Goal: Task Accomplishment & Management: Complete application form

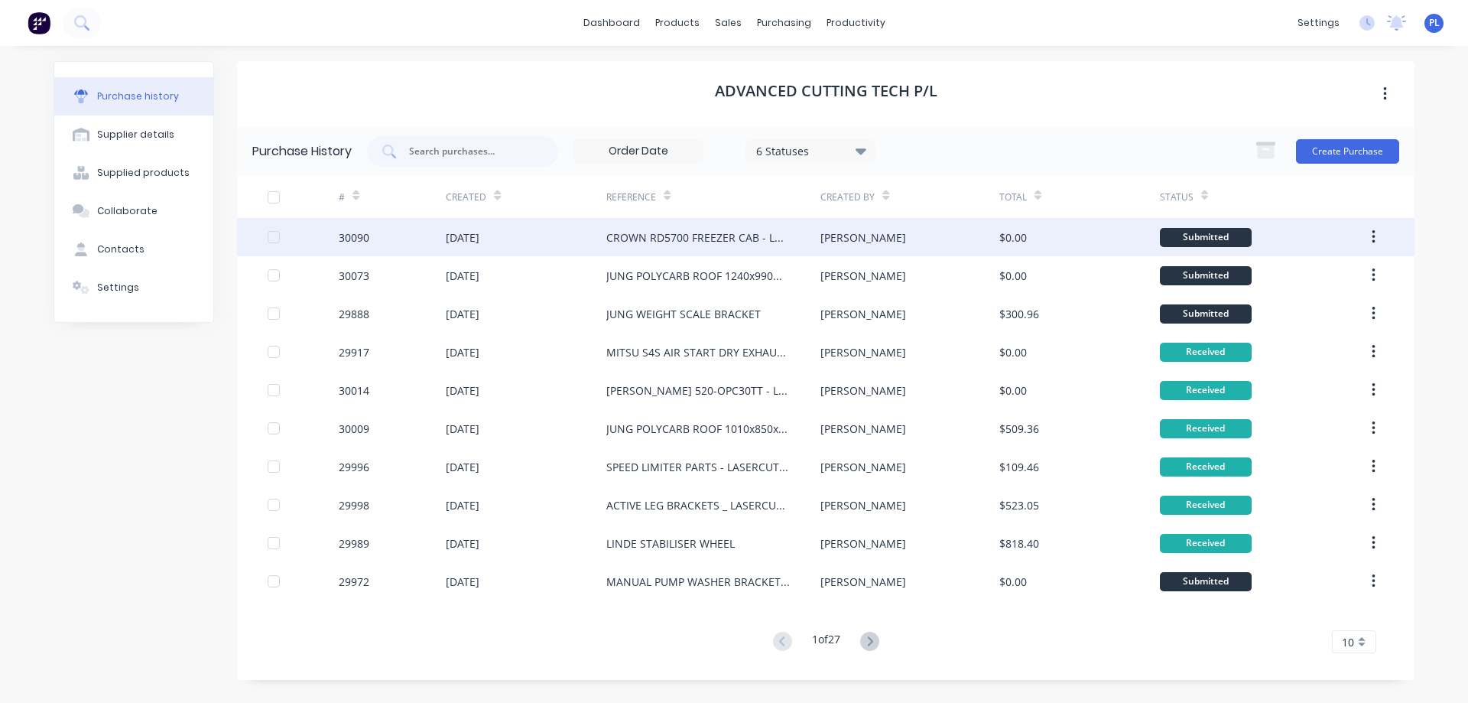
click at [658, 235] on div "CROWN RD5700 FREEZER CAB - LASERCUTTING" at bounding box center [698, 237] width 184 height 16
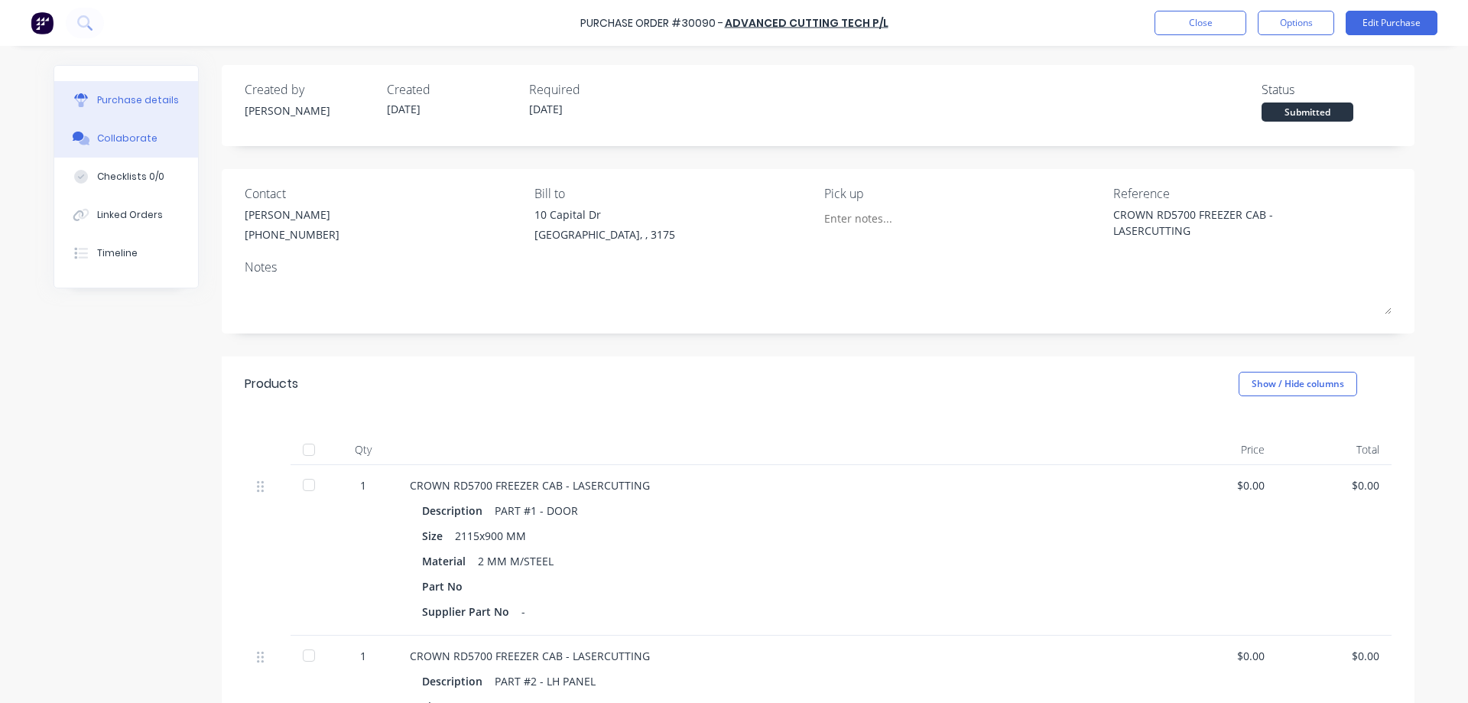
click at [133, 139] on div "Collaborate" at bounding box center [127, 139] width 60 height 14
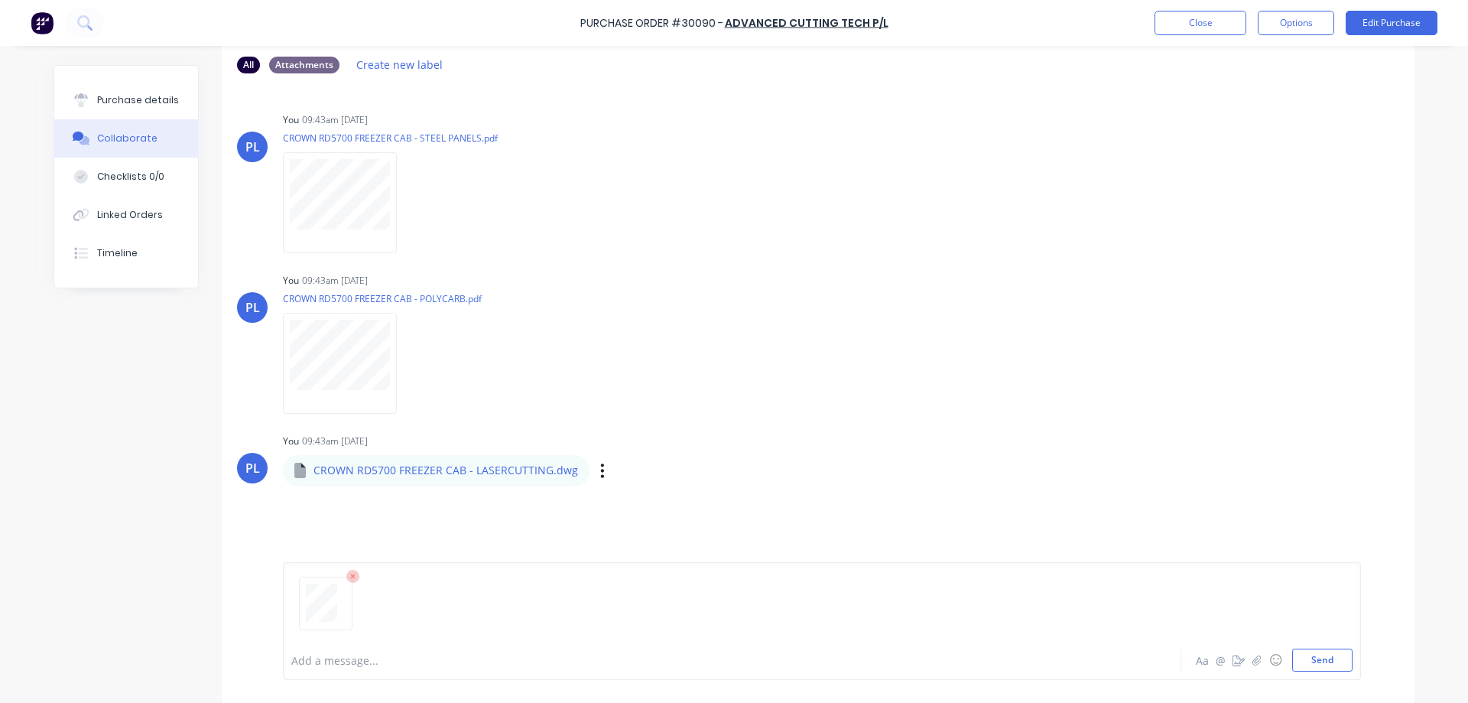
scroll to position [116, 0]
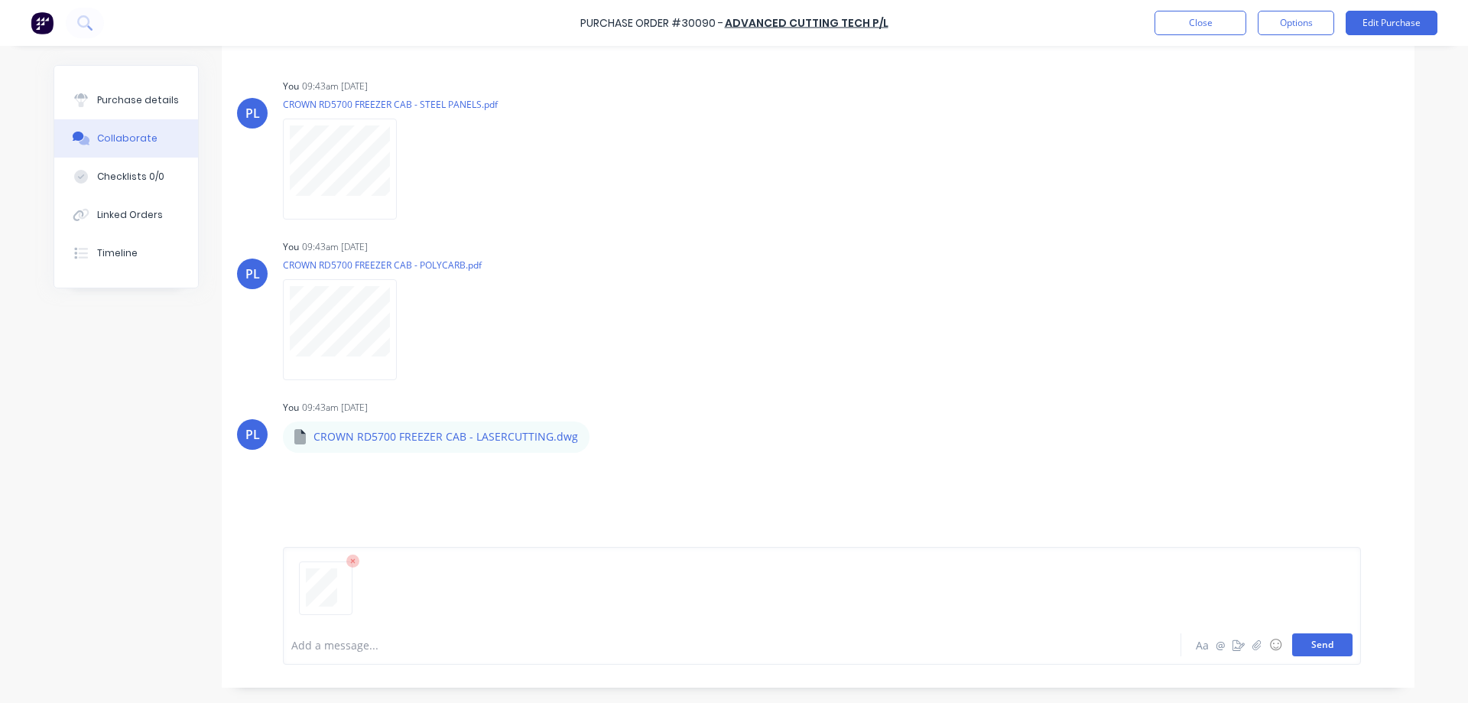
click at [1312, 640] on button "Send" at bounding box center [1322, 644] width 60 height 23
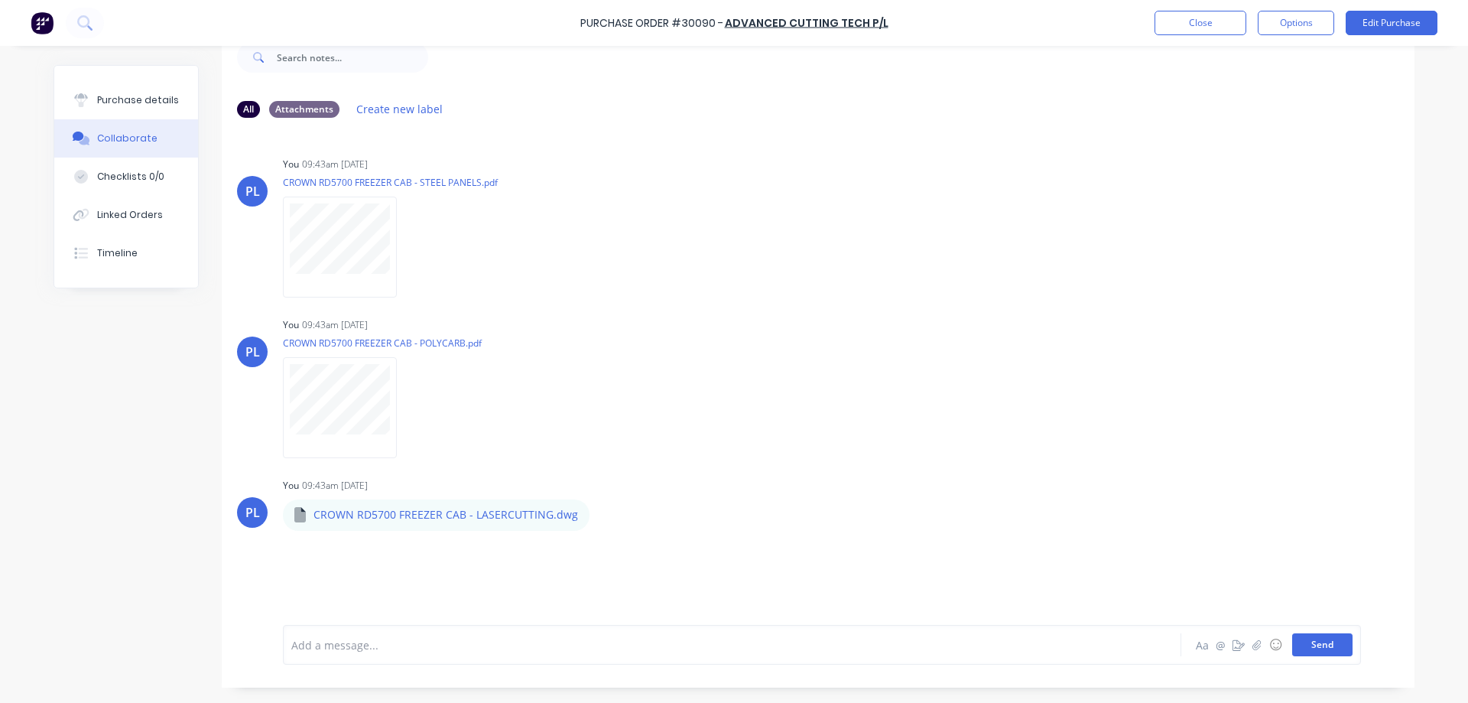
scroll to position [38, 0]
click at [108, 102] on div "Purchase details" at bounding box center [138, 100] width 82 height 14
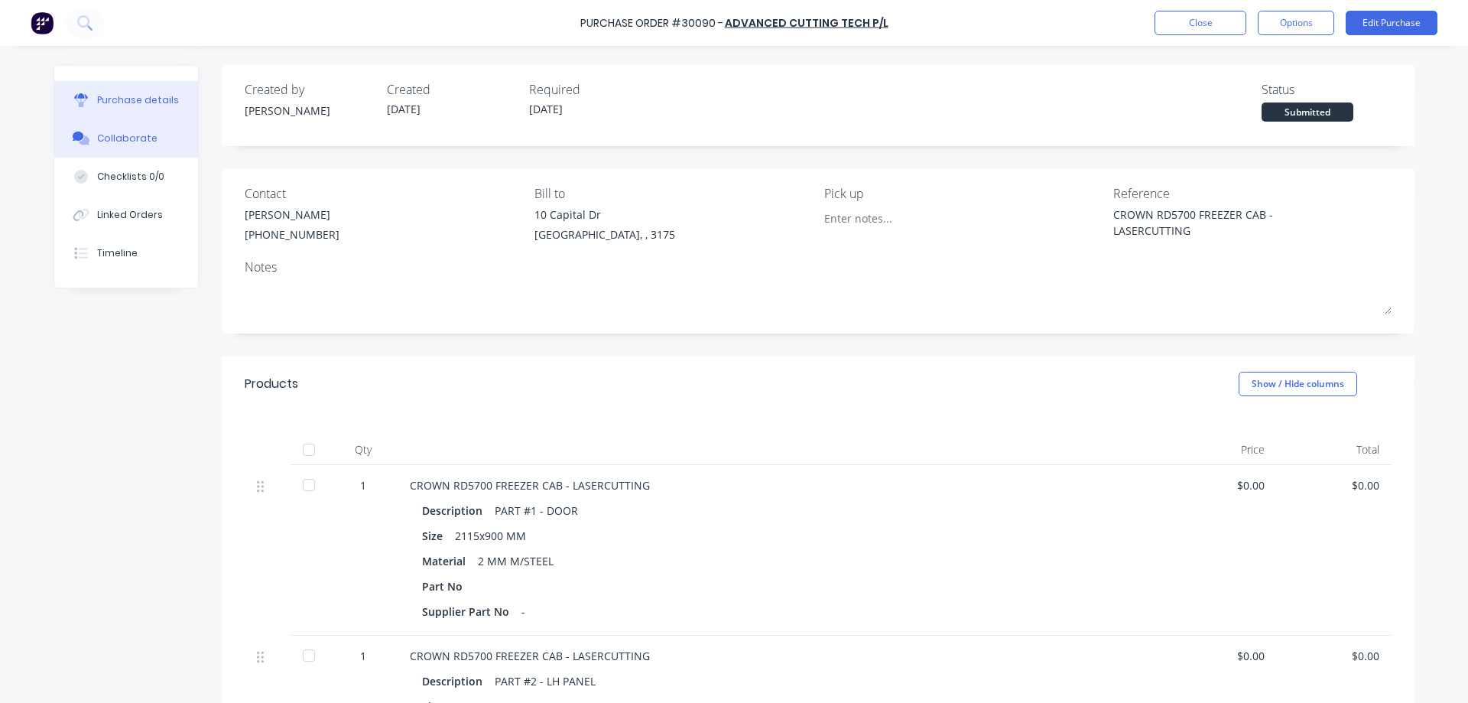
click at [100, 131] on button "Collaborate" at bounding box center [126, 138] width 144 height 38
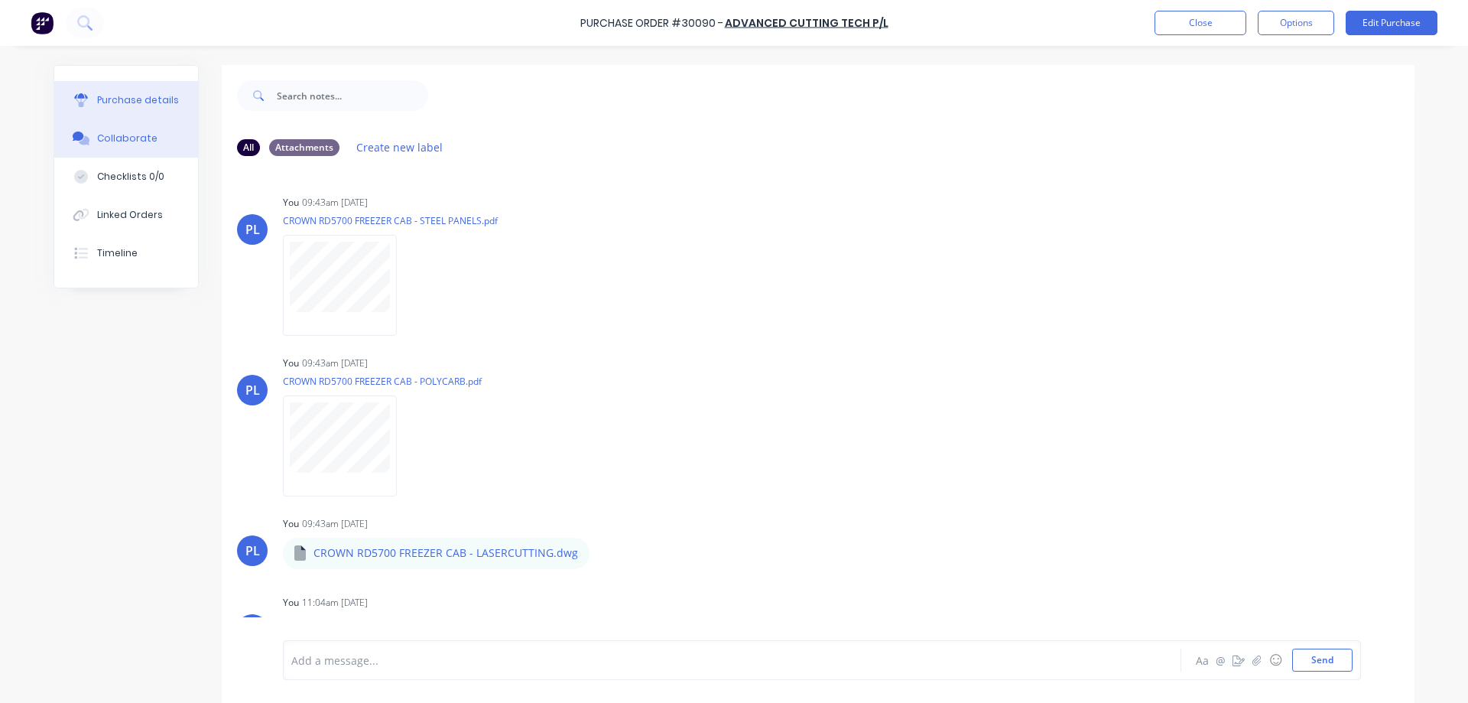
click at [113, 101] on div "Purchase details" at bounding box center [138, 100] width 82 height 14
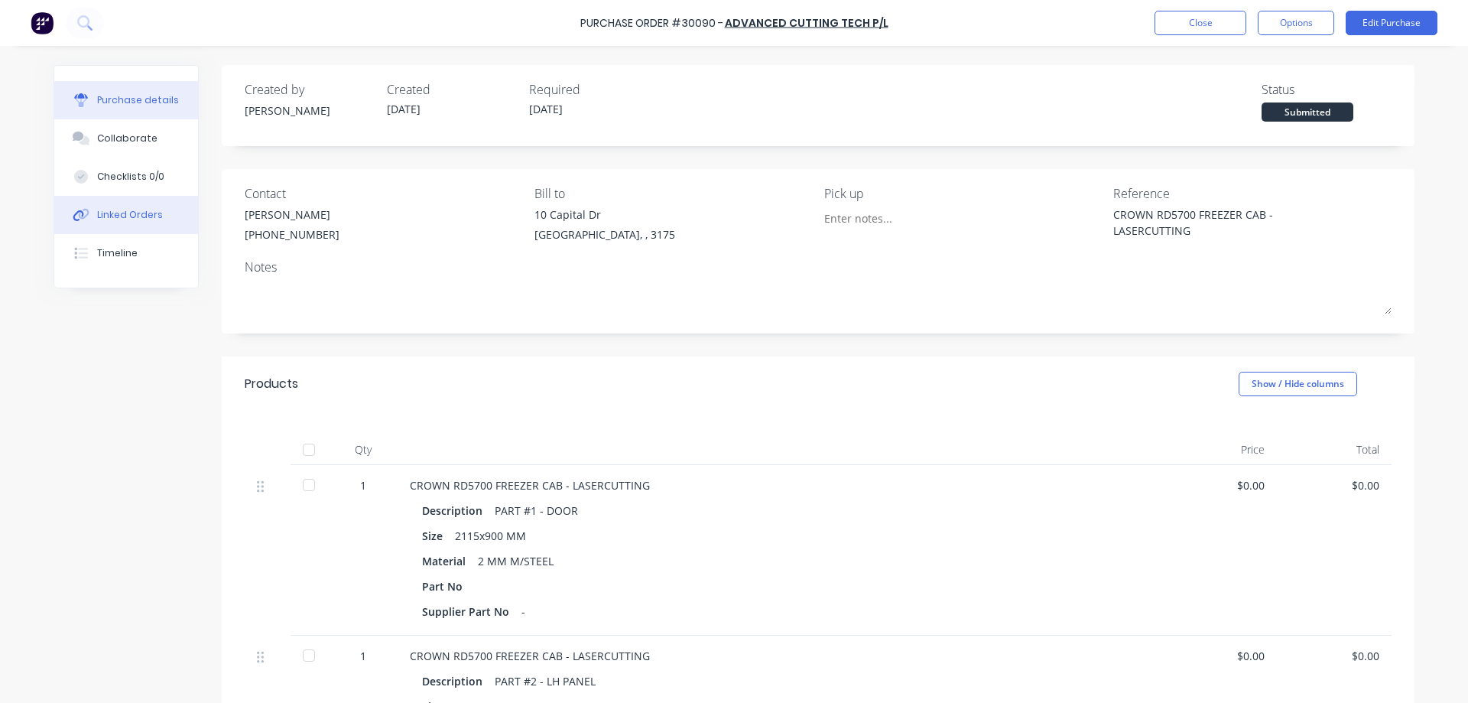
click at [102, 213] on div "Linked Orders" at bounding box center [130, 215] width 66 height 14
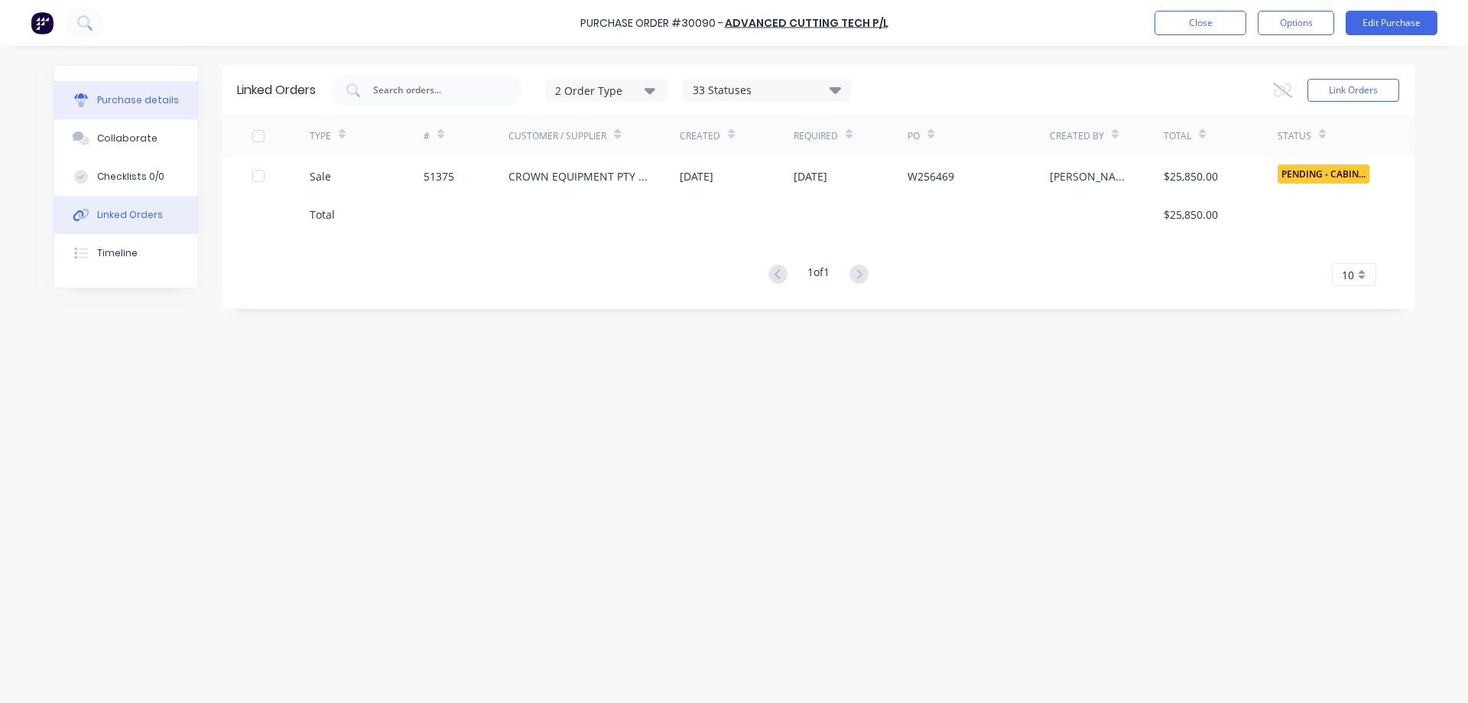
click at [125, 103] on div "Purchase details" at bounding box center [138, 100] width 82 height 14
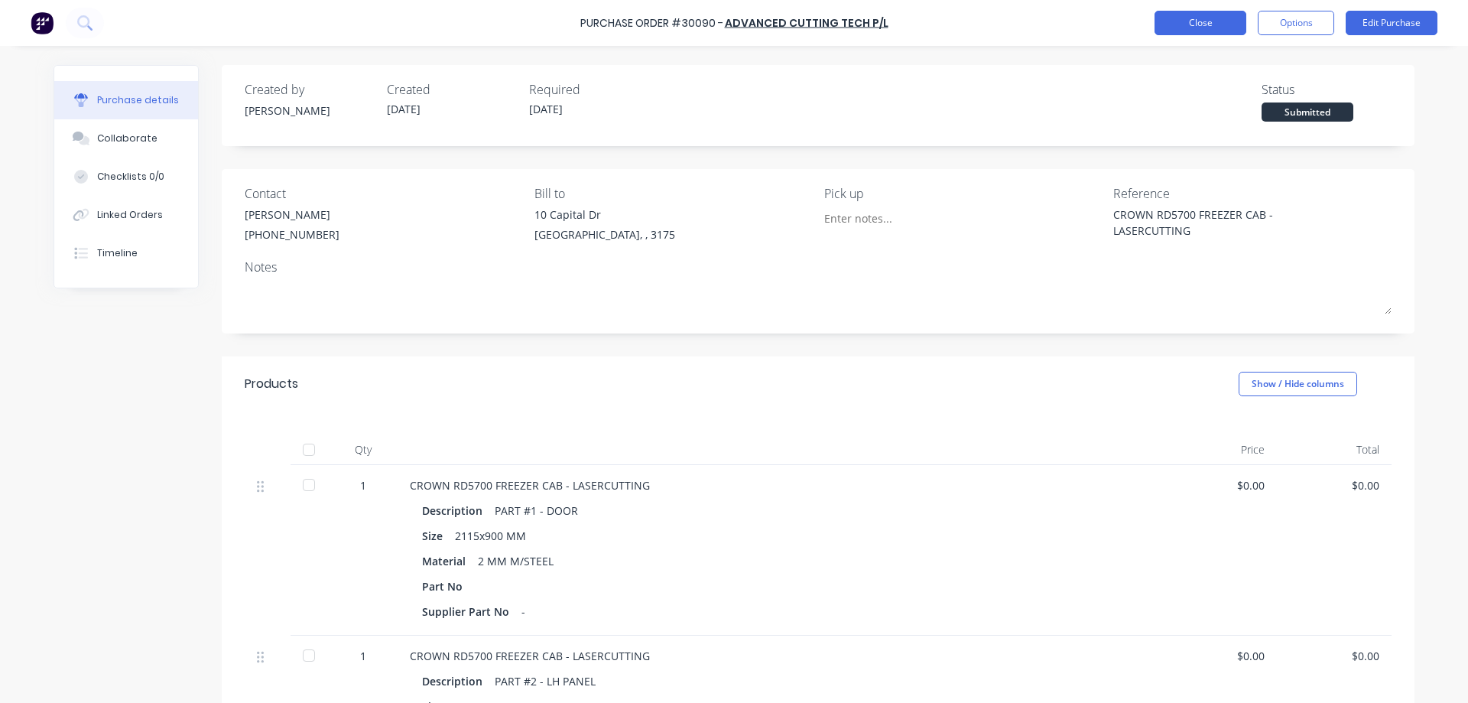
click at [1178, 21] on button "Close" at bounding box center [1201, 23] width 92 height 24
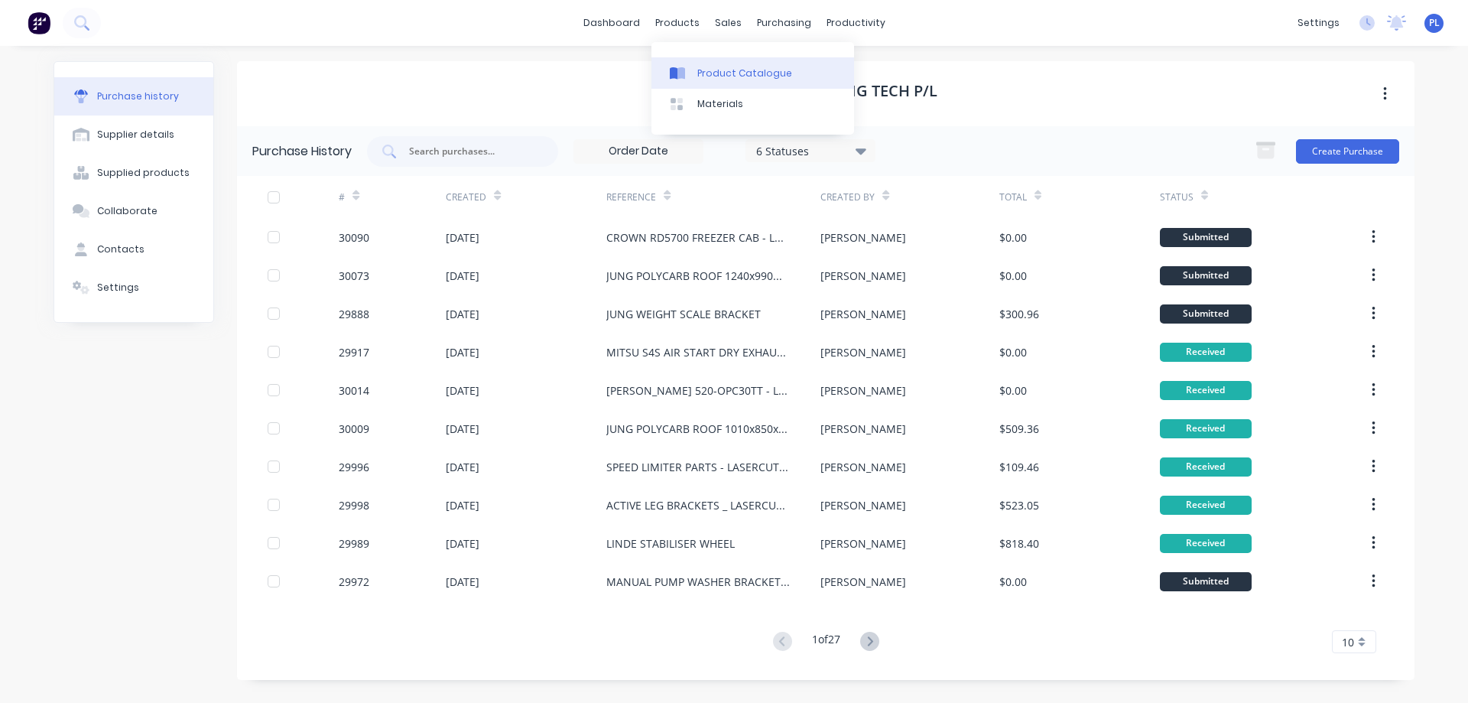
click at [696, 70] on link "Product Catalogue" at bounding box center [753, 72] width 203 height 31
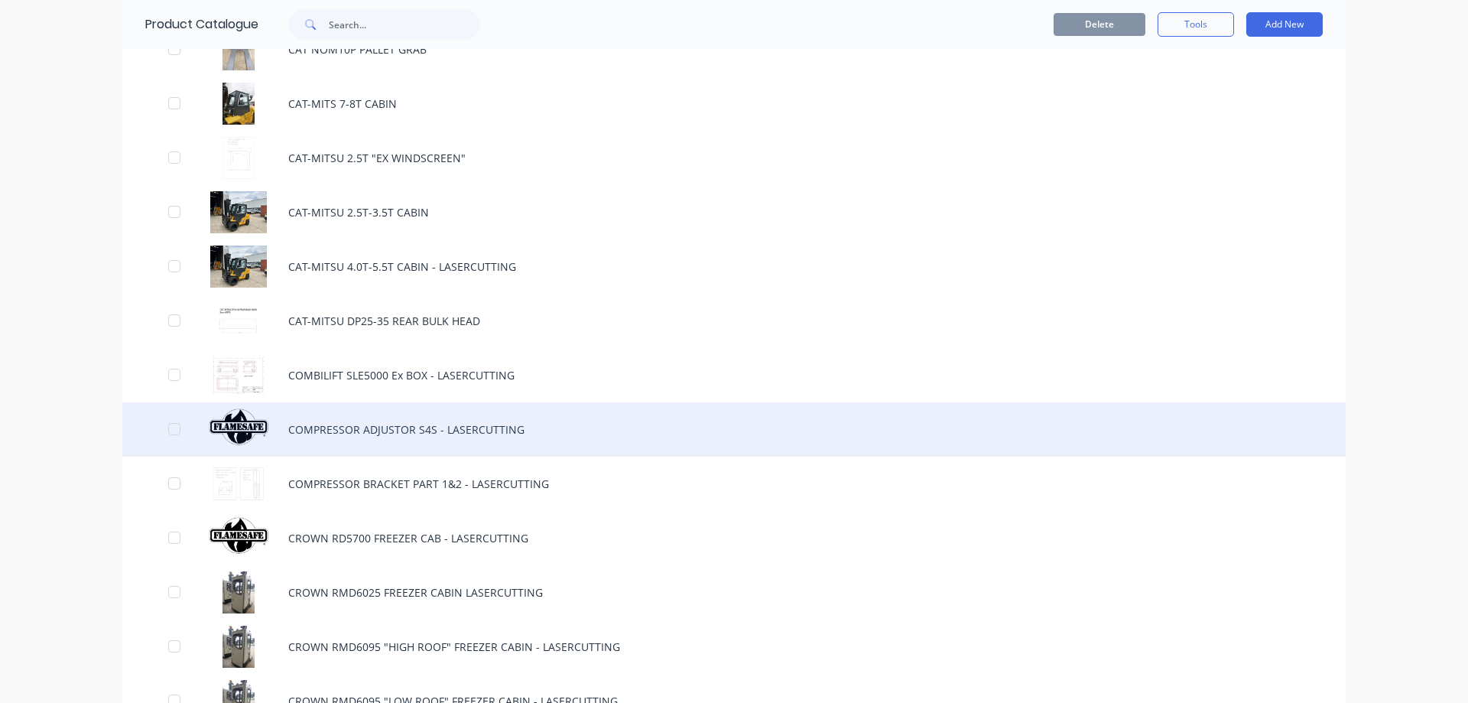
scroll to position [2677, 0]
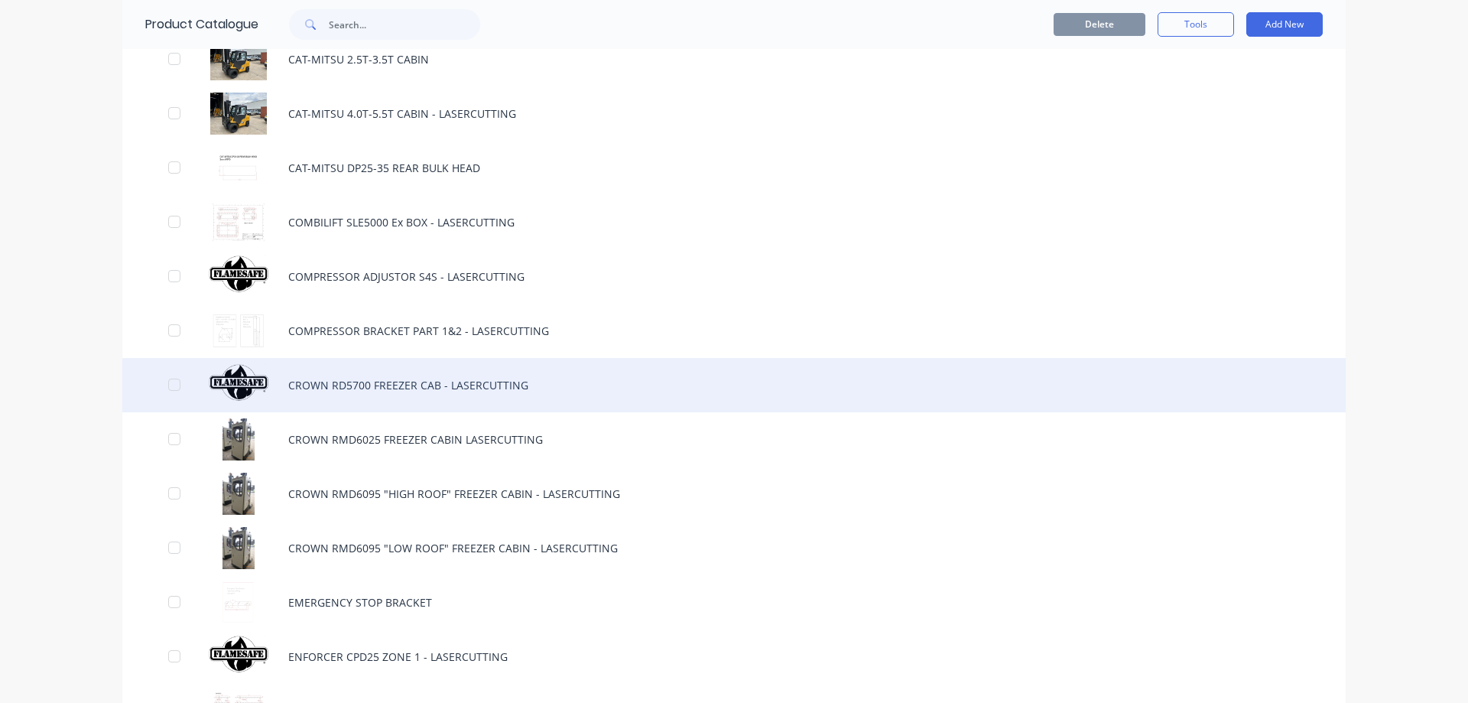
click at [420, 389] on div "CROWN RD5700 FREEZER CAB - LASERCUTTING" at bounding box center [734, 385] width 1224 height 54
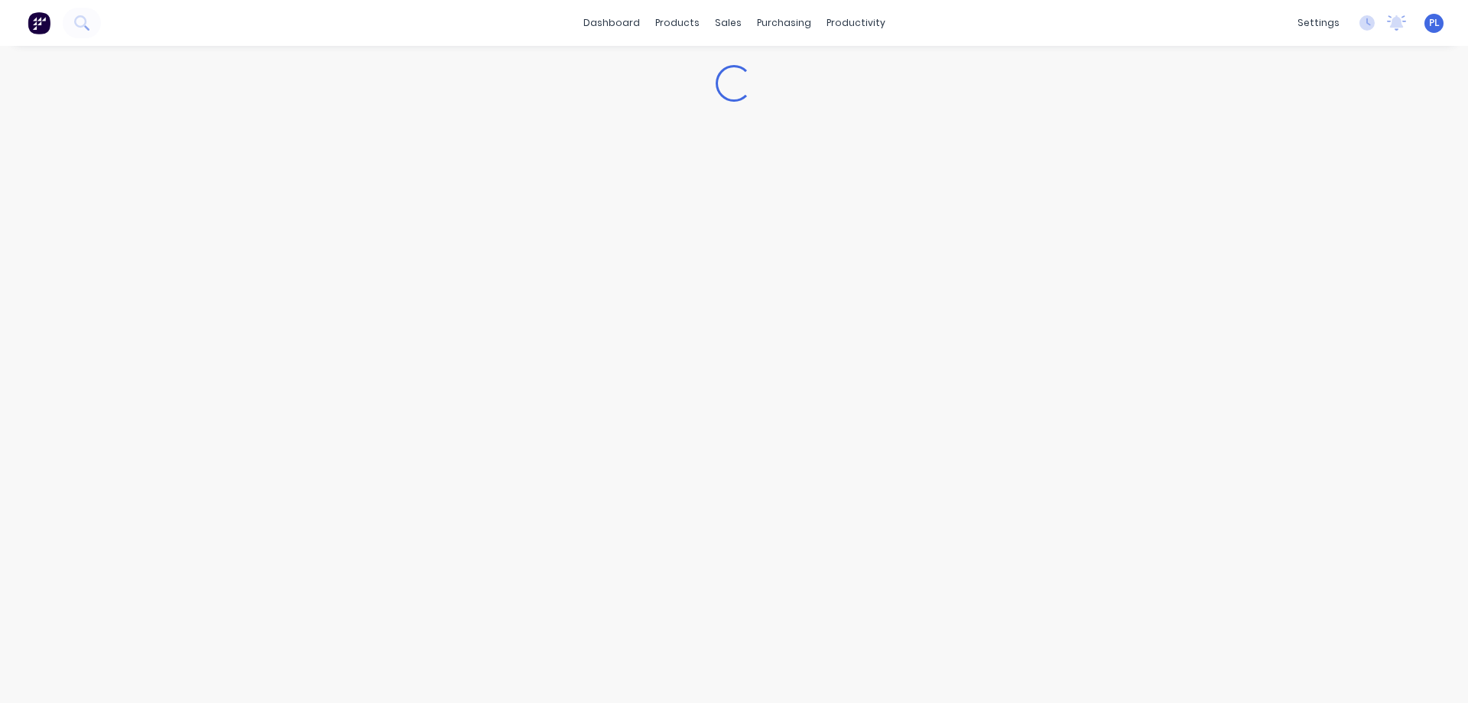
click at [420, 389] on div "Loading..." at bounding box center [734, 359] width 1468 height 626
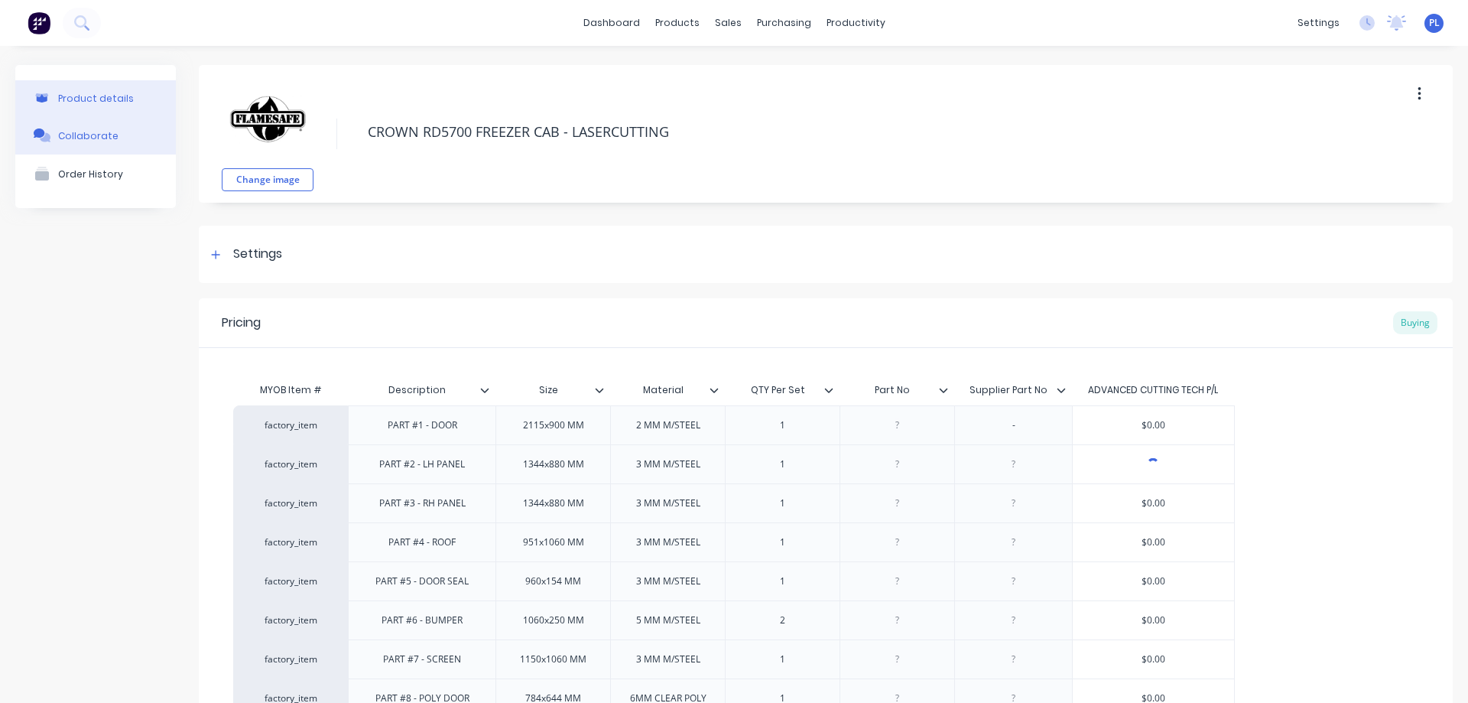
click at [80, 141] on div "Collaborate" at bounding box center [88, 135] width 60 height 11
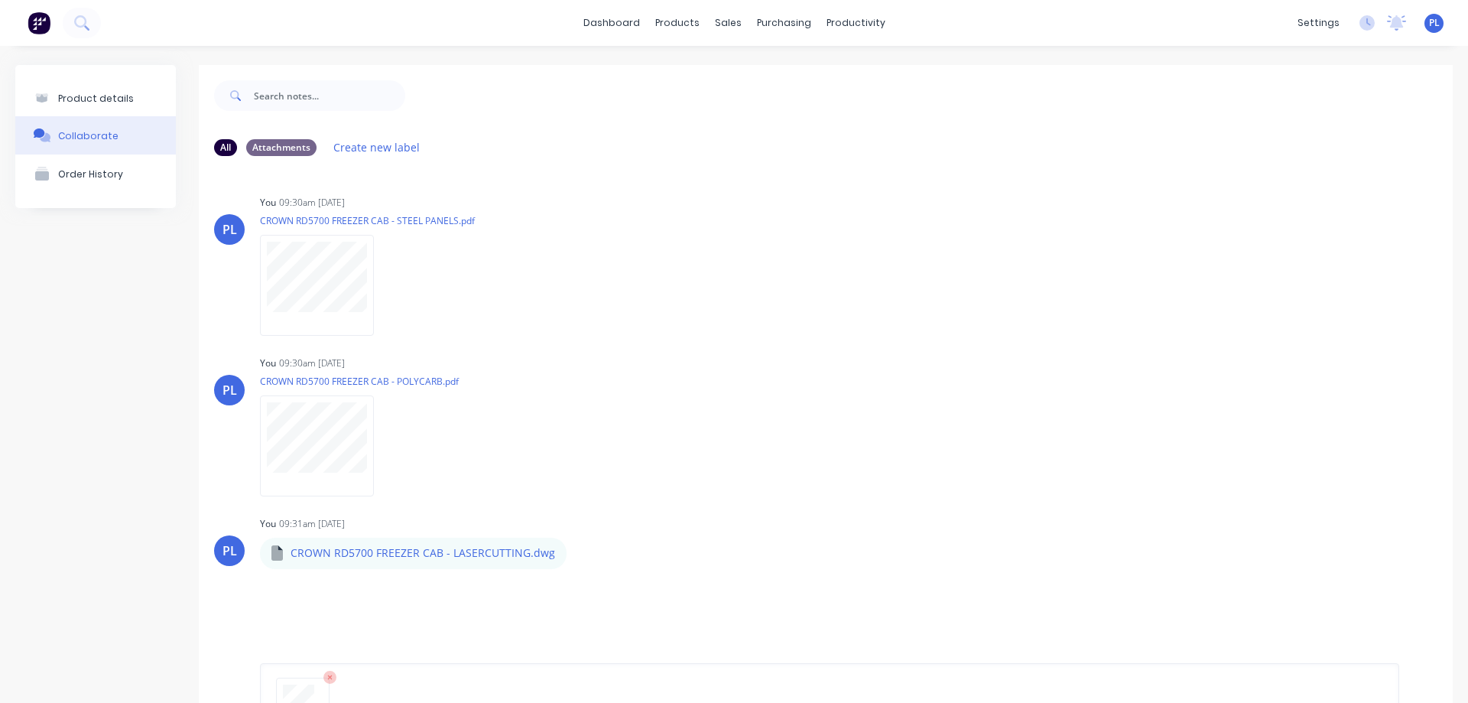
scroll to position [120, 0]
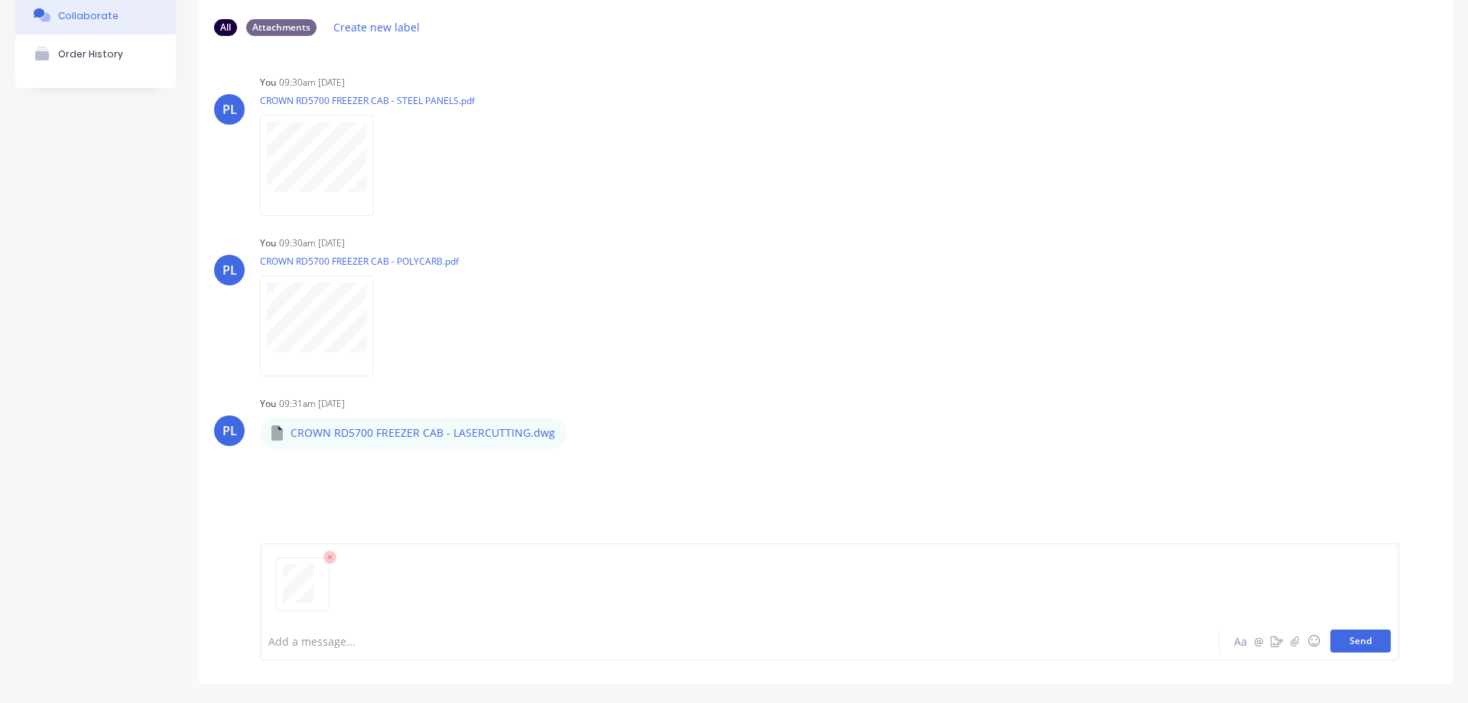
click at [1363, 639] on button "Send" at bounding box center [1361, 640] width 60 height 23
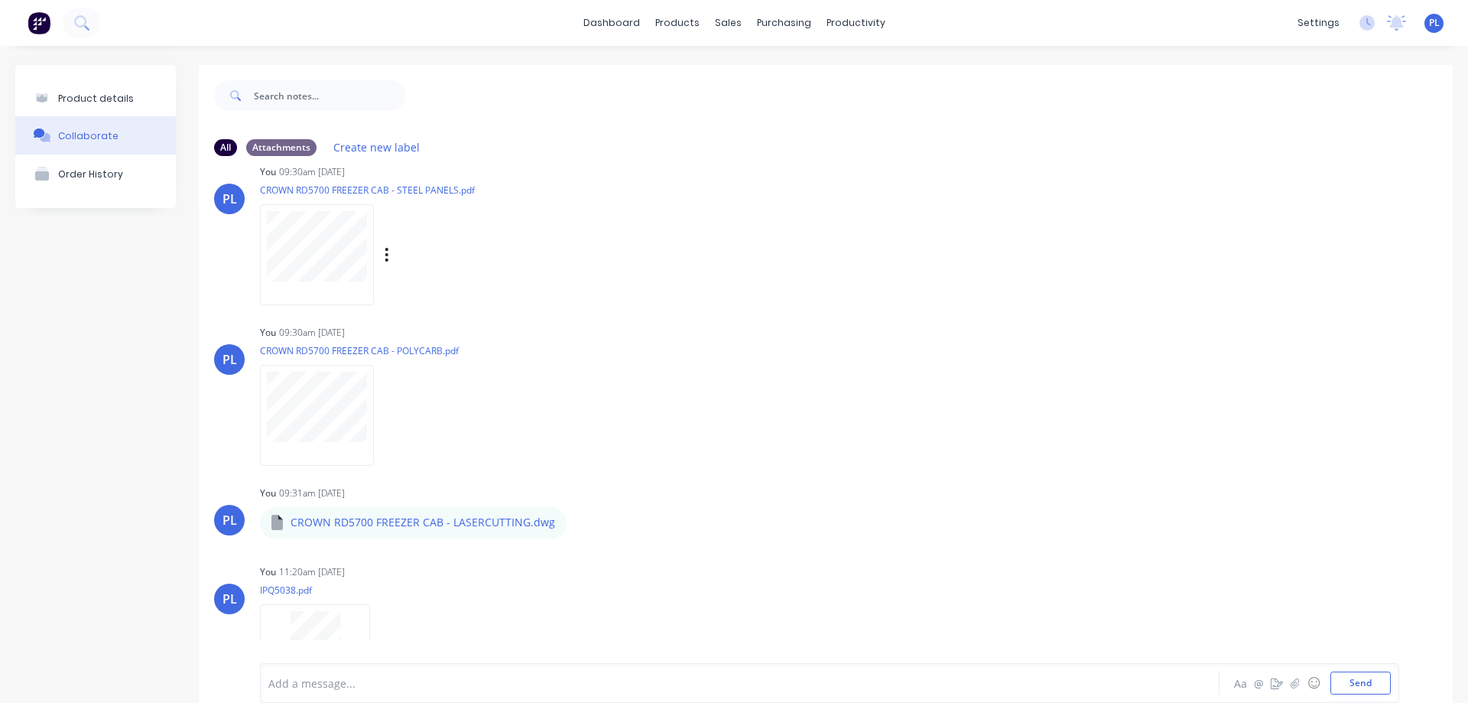
scroll to position [0, 0]
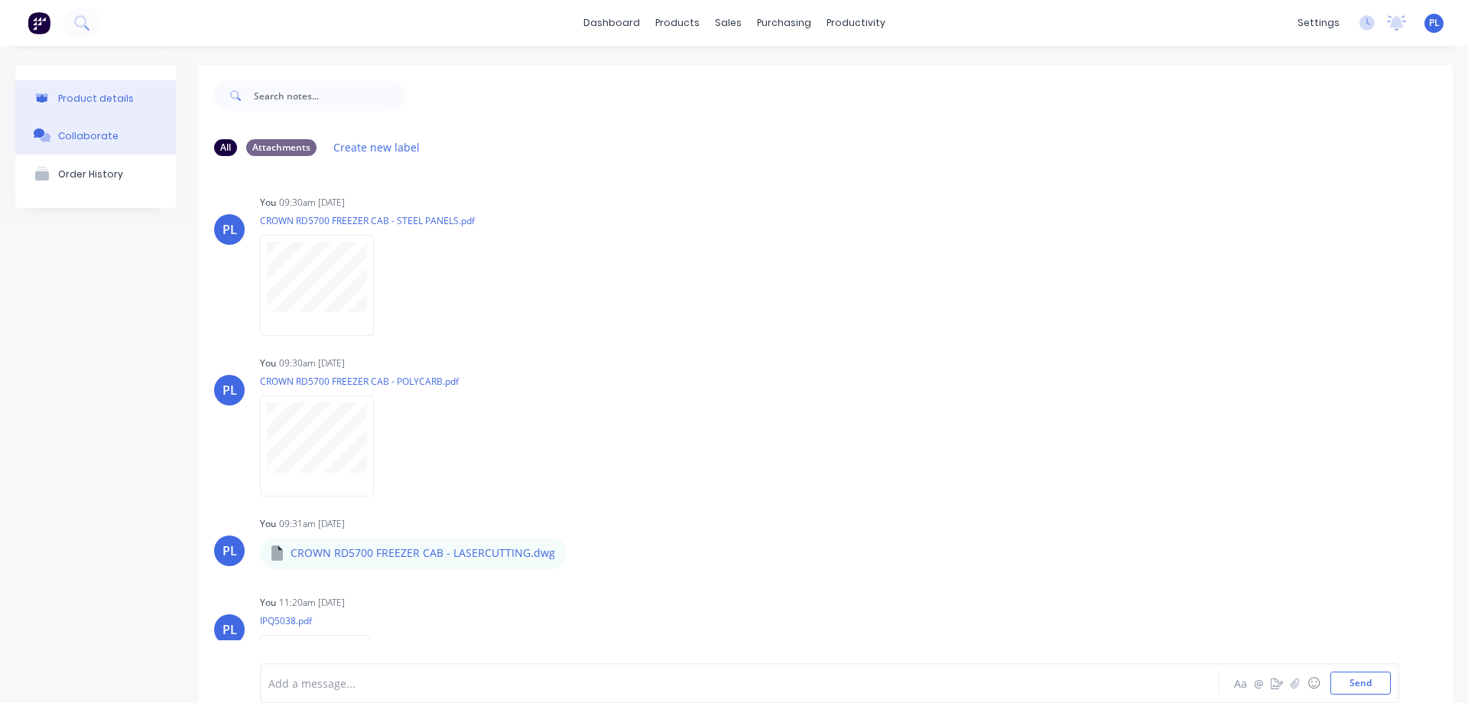
click at [65, 101] on div "Product details" at bounding box center [96, 98] width 76 height 11
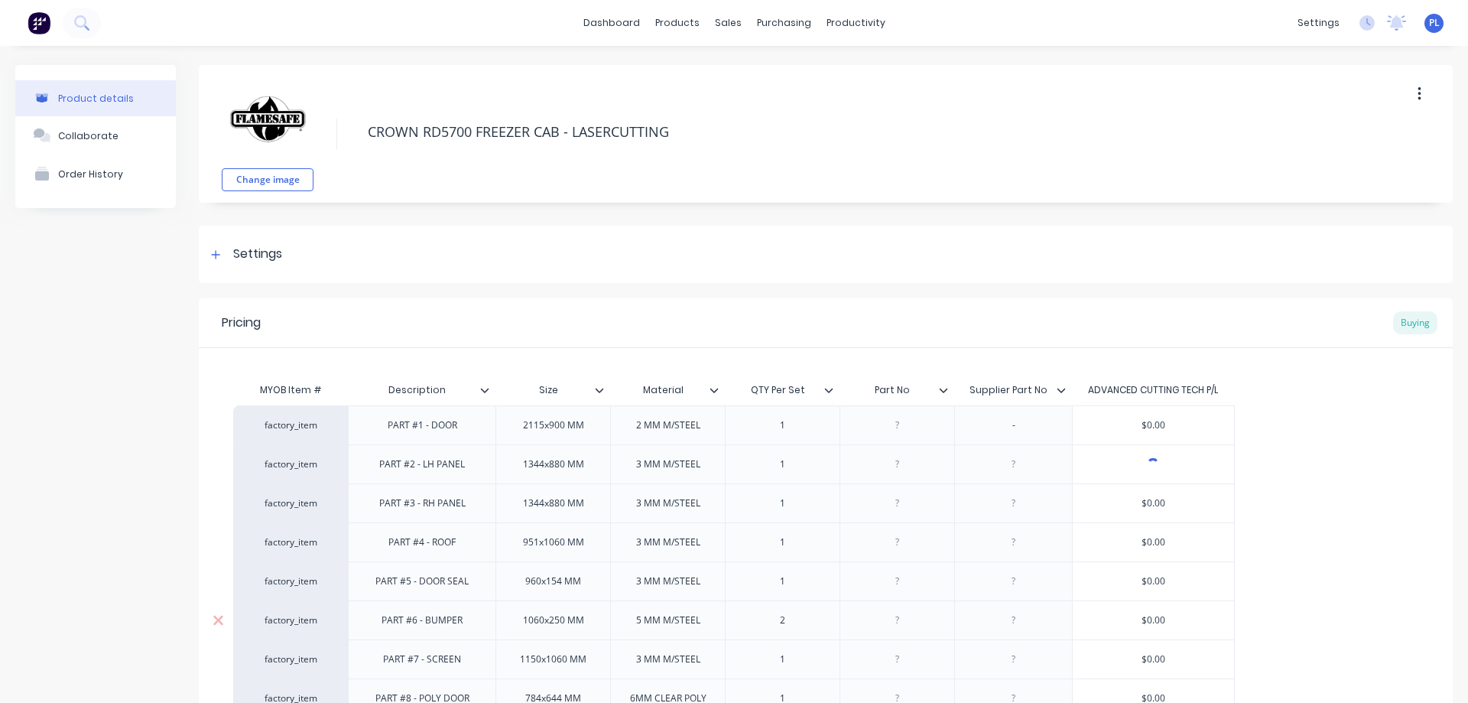
scroll to position [284, 0]
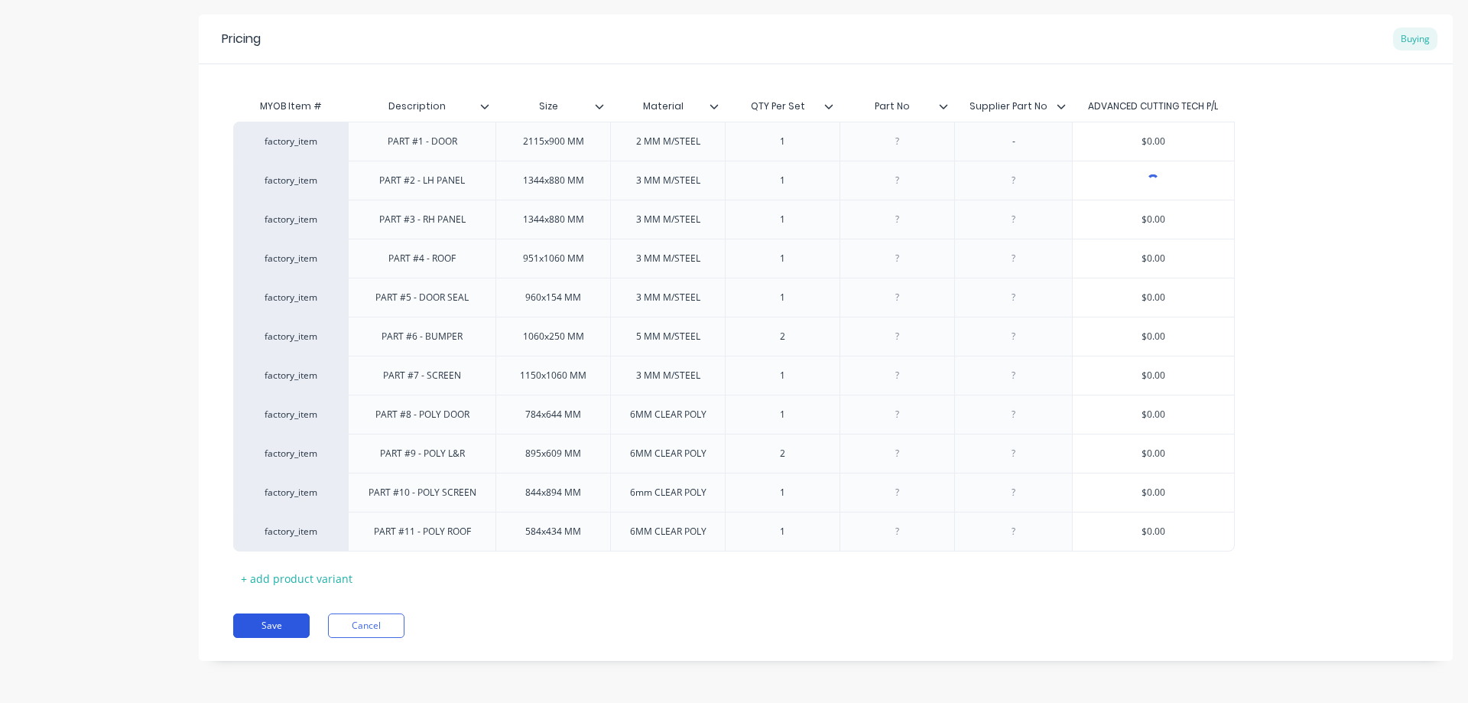
click at [268, 624] on button "Save" at bounding box center [271, 625] width 76 height 24
type textarea "x"
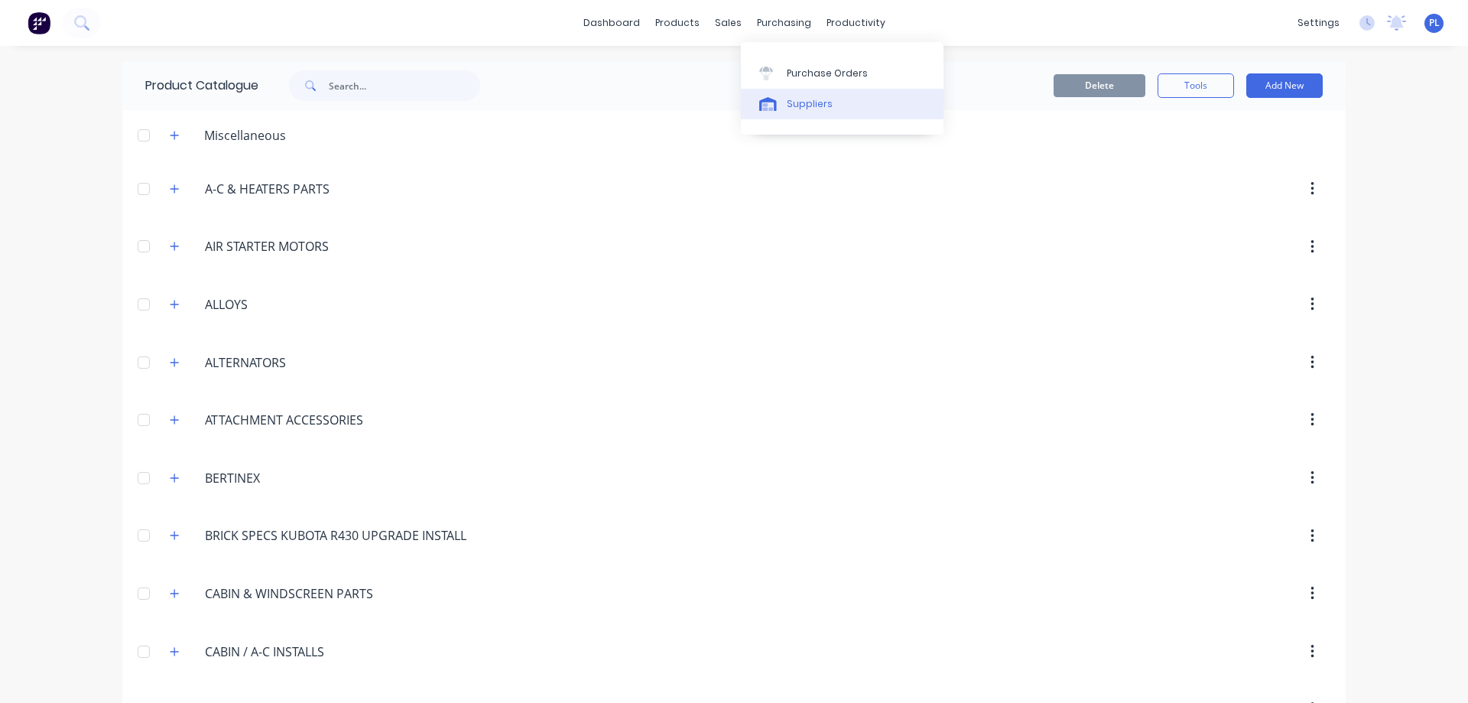
click at [806, 106] on div "Suppliers" at bounding box center [810, 104] width 46 height 14
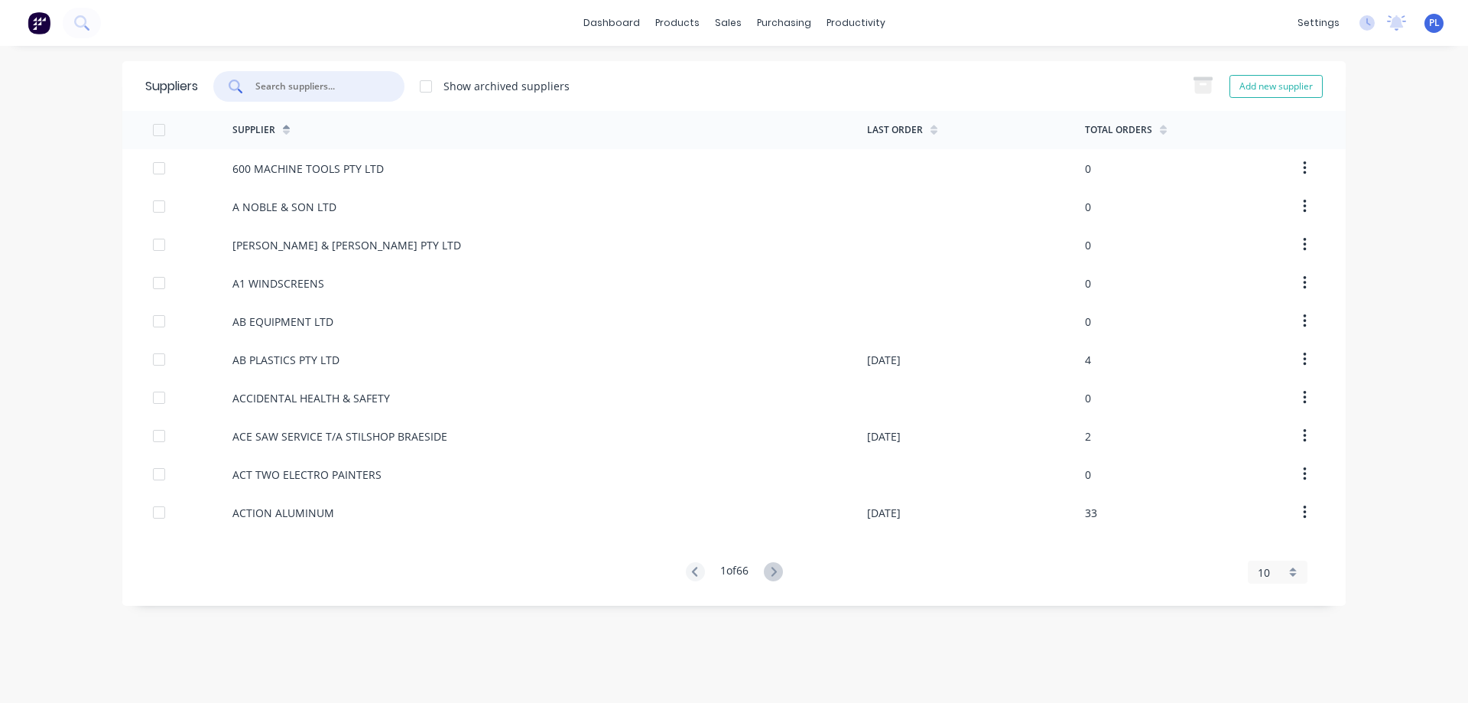
click at [354, 83] on input "text" at bounding box center [317, 86] width 127 height 15
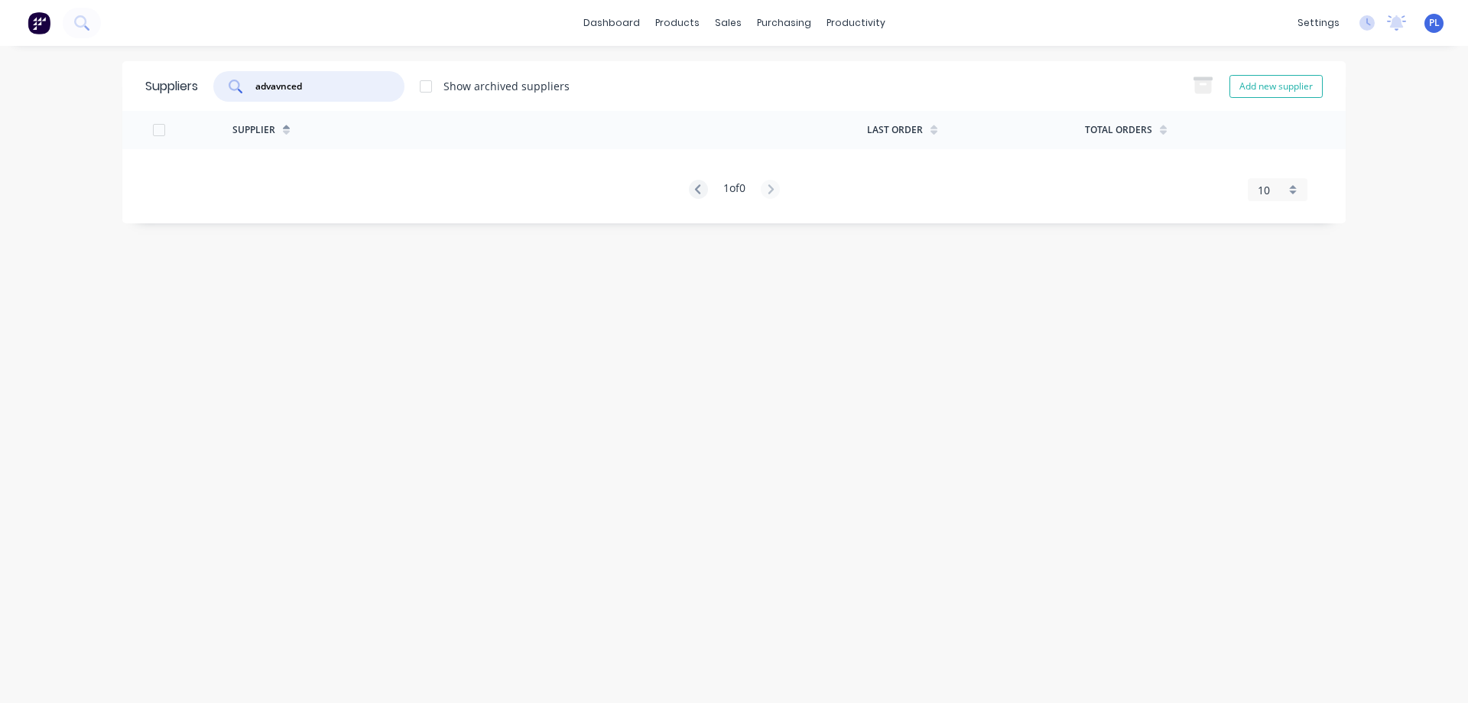
click at [282, 89] on input "advavnced" at bounding box center [317, 86] width 127 height 15
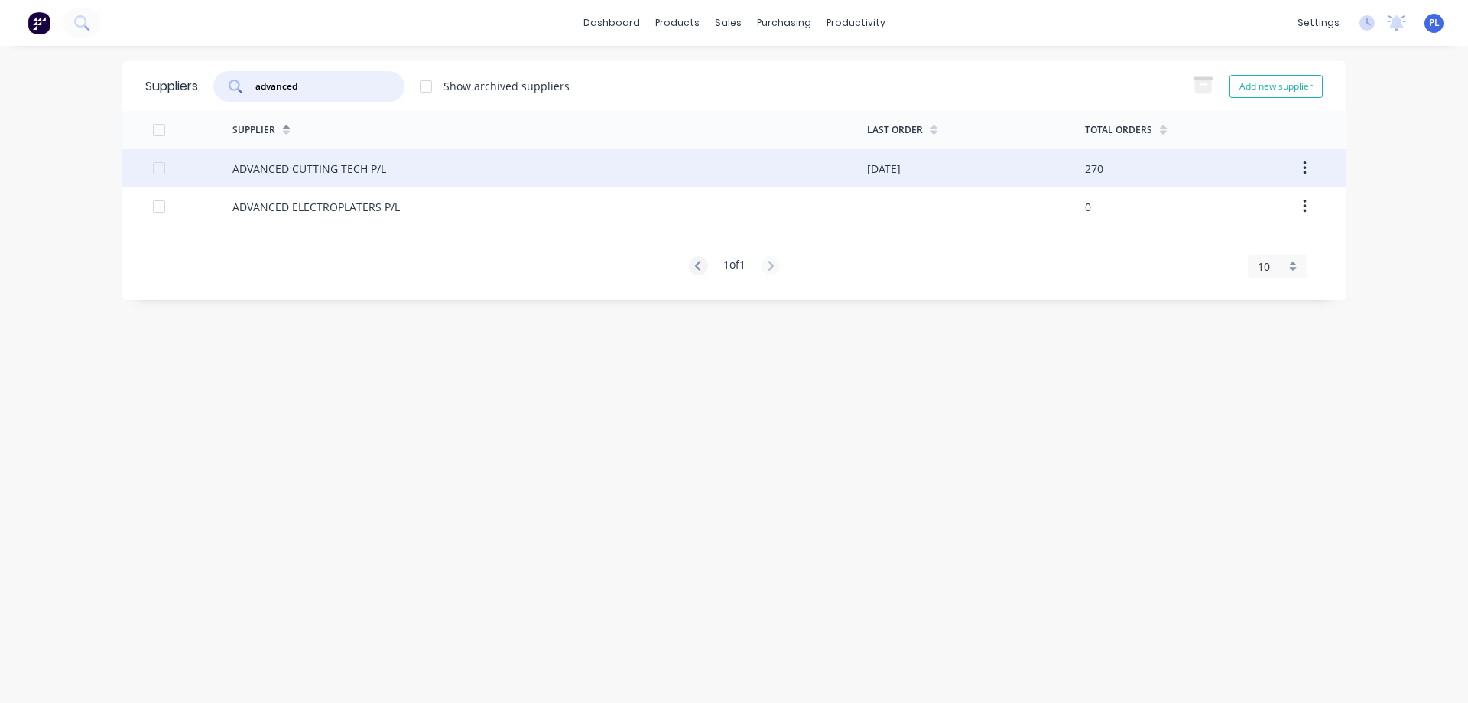
type input "advanced"
click at [292, 171] on div "ADVANCED CUTTING TECH P/L" at bounding box center [309, 169] width 154 height 16
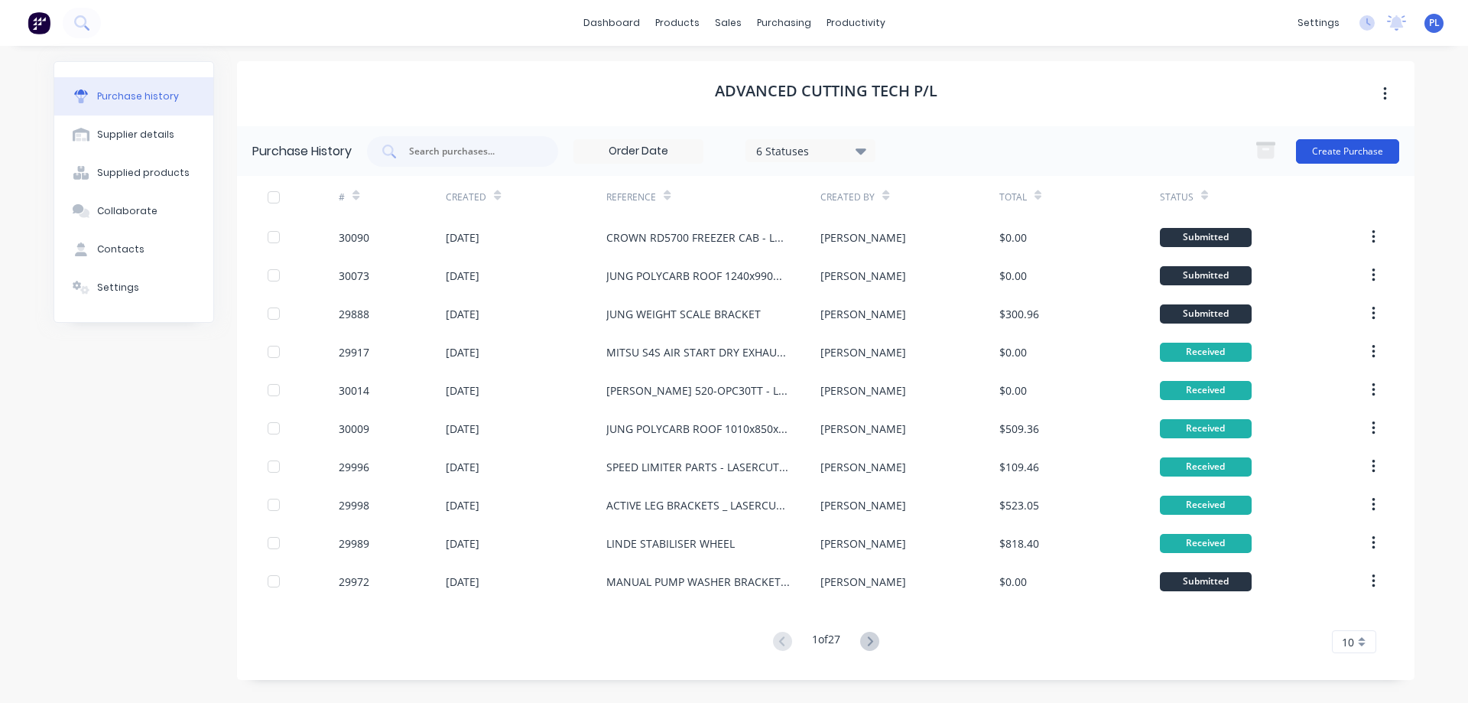
click at [1342, 149] on button "Create Purchase" at bounding box center [1347, 151] width 103 height 24
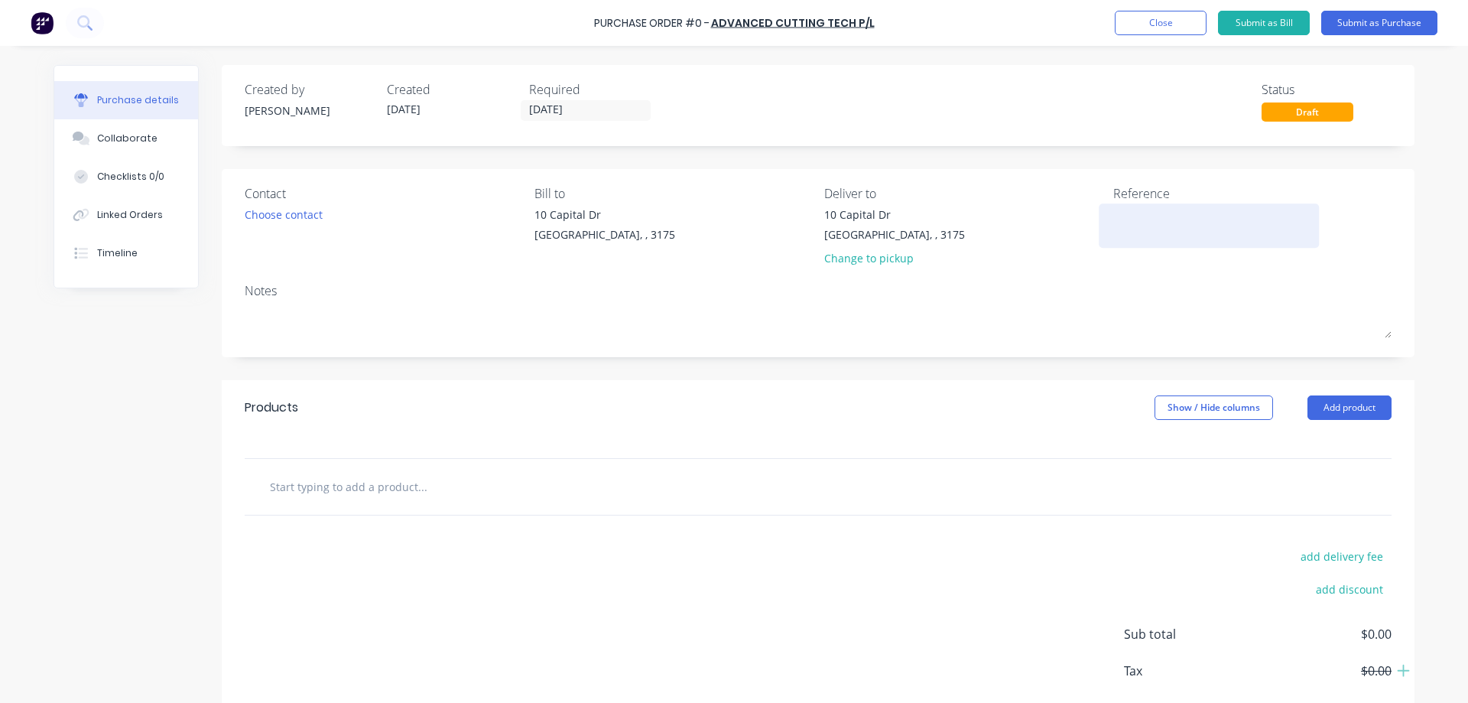
click at [1130, 216] on textarea at bounding box center [1208, 223] width 191 height 34
type textarea "JUNG SCREEN 1510x570x9.5MM"
type textarea "x"
type textarea "JUNG SCREEN 1510x570x9.5MM"
click at [876, 263] on div "Change to pickup" at bounding box center [894, 258] width 141 height 16
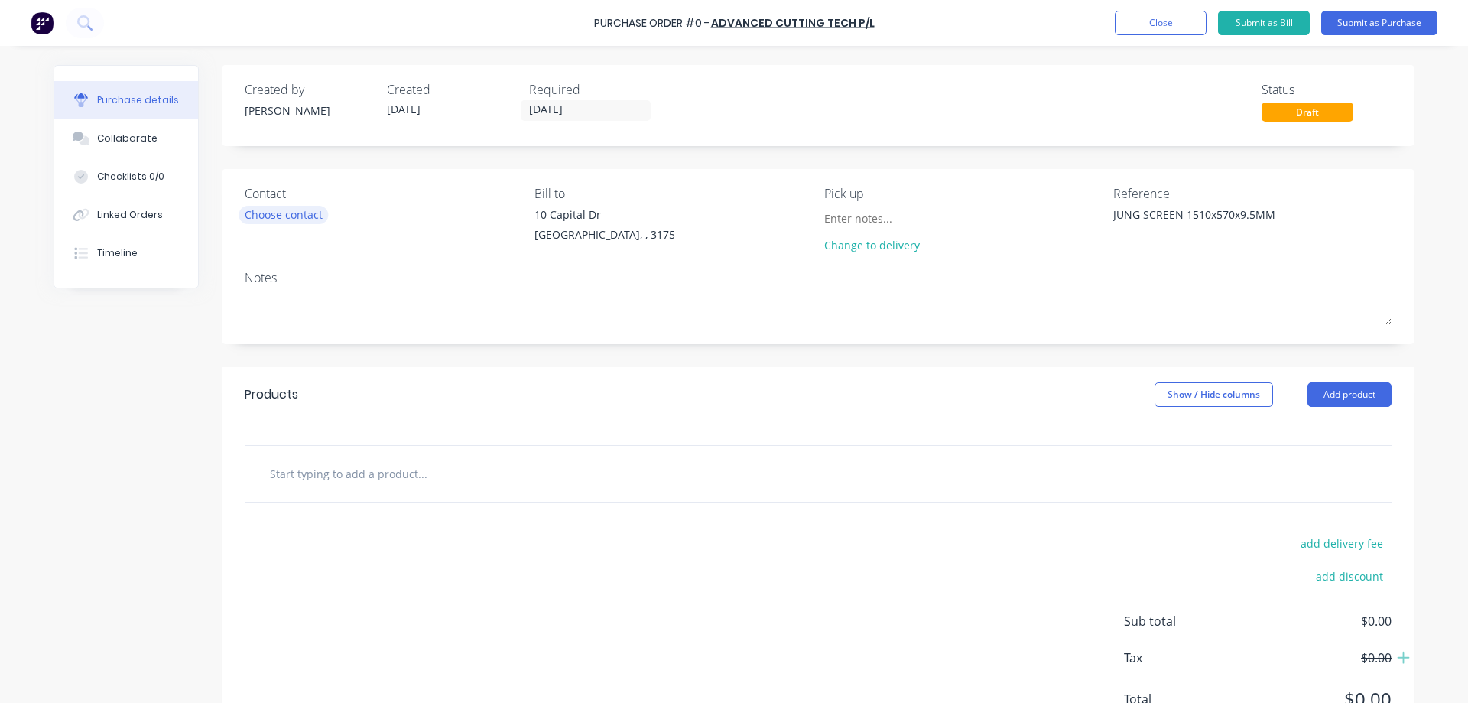
click at [287, 215] on div "Choose contact" at bounding box center [284, 214] width 78 height 16
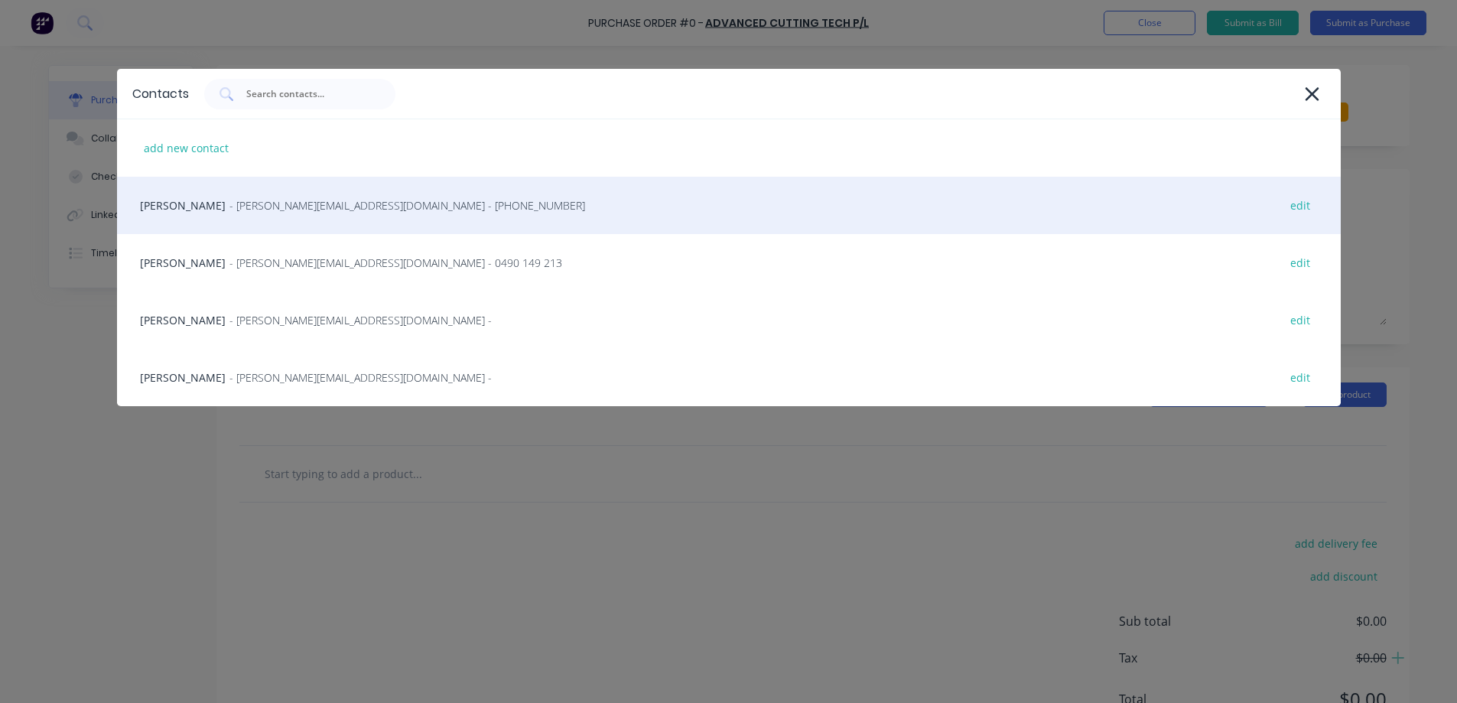
click at [277, 213] on span "- [PERSON_NAME][EMAIL_ADDRESS][DOMAIN_NAME] - [PHONE_NUMBER]" at bounding box center [407, 205] width 356 height 16
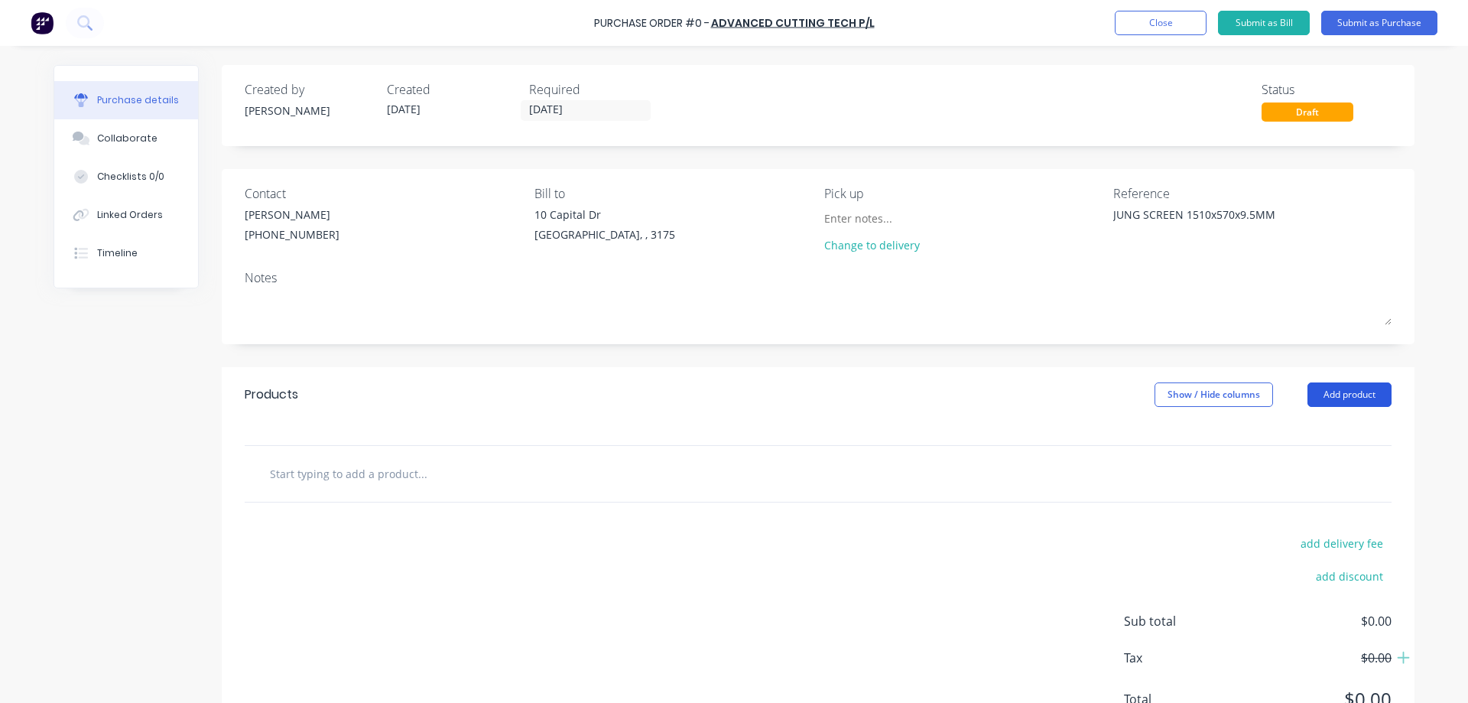
click at [1329, 395] on button "Add product" at bounding box center [1350, 394] width 84 height 24
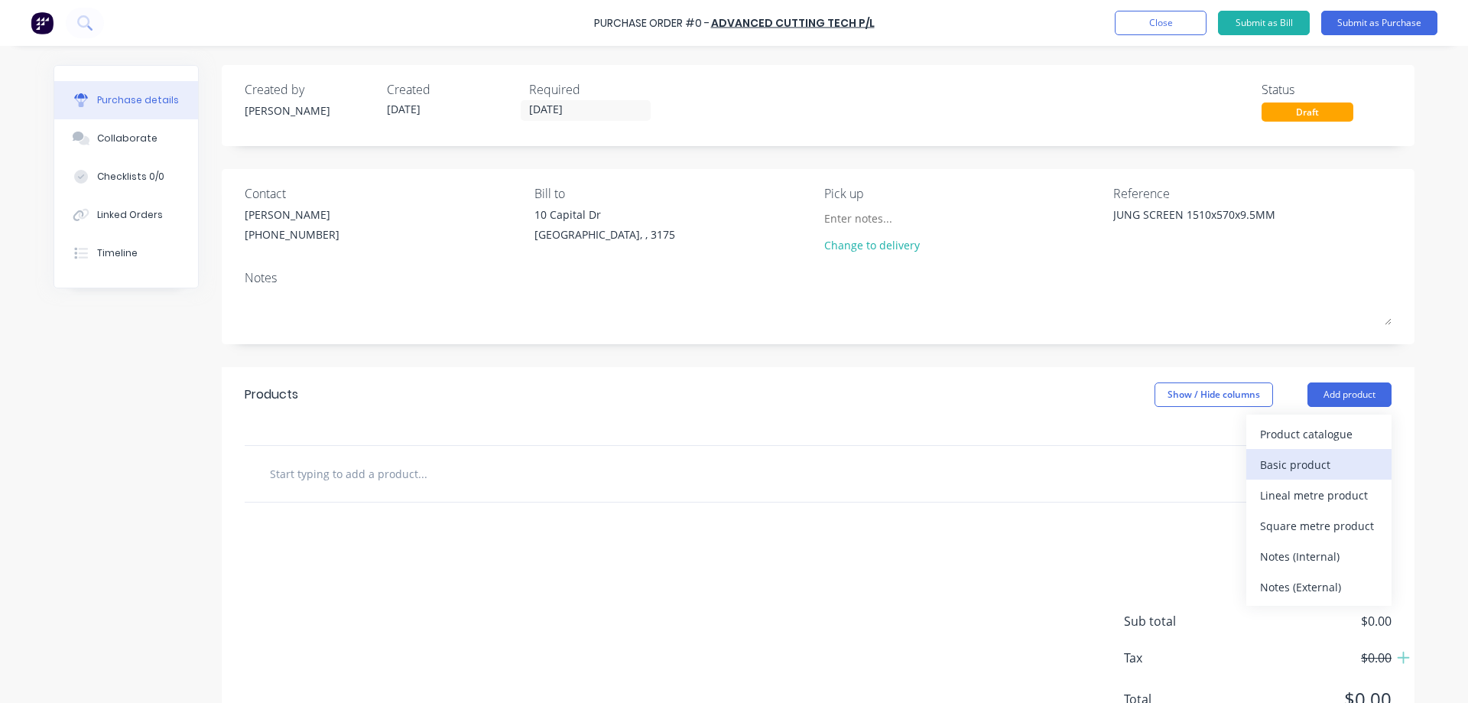
click at [1307, 463] on div "Basic product" at bounding box center [1319, 464] width 118 height 22
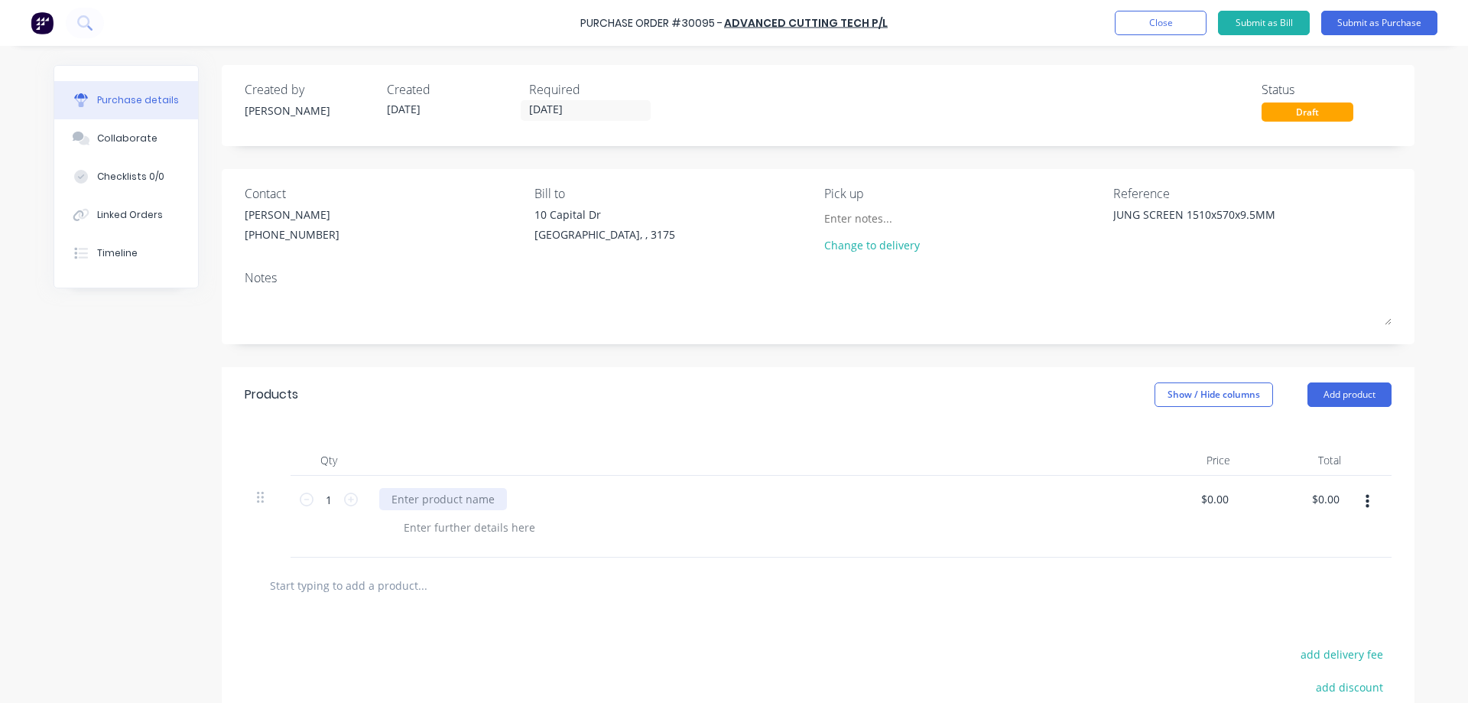
type textarea "x"
click at [489, 502] on div at bounding box center [443, 499] width 128 height 22
type textarea "x"
click at [457, 526] on div at bounding box center [470, 527] width 156 height 22
click at [190, 564] on div "Created by [PERSON_NAME] Created [DATE] Required [DATE] Status Draft Contact [P…" at bounding box center [734, 473] width 1361 height 816
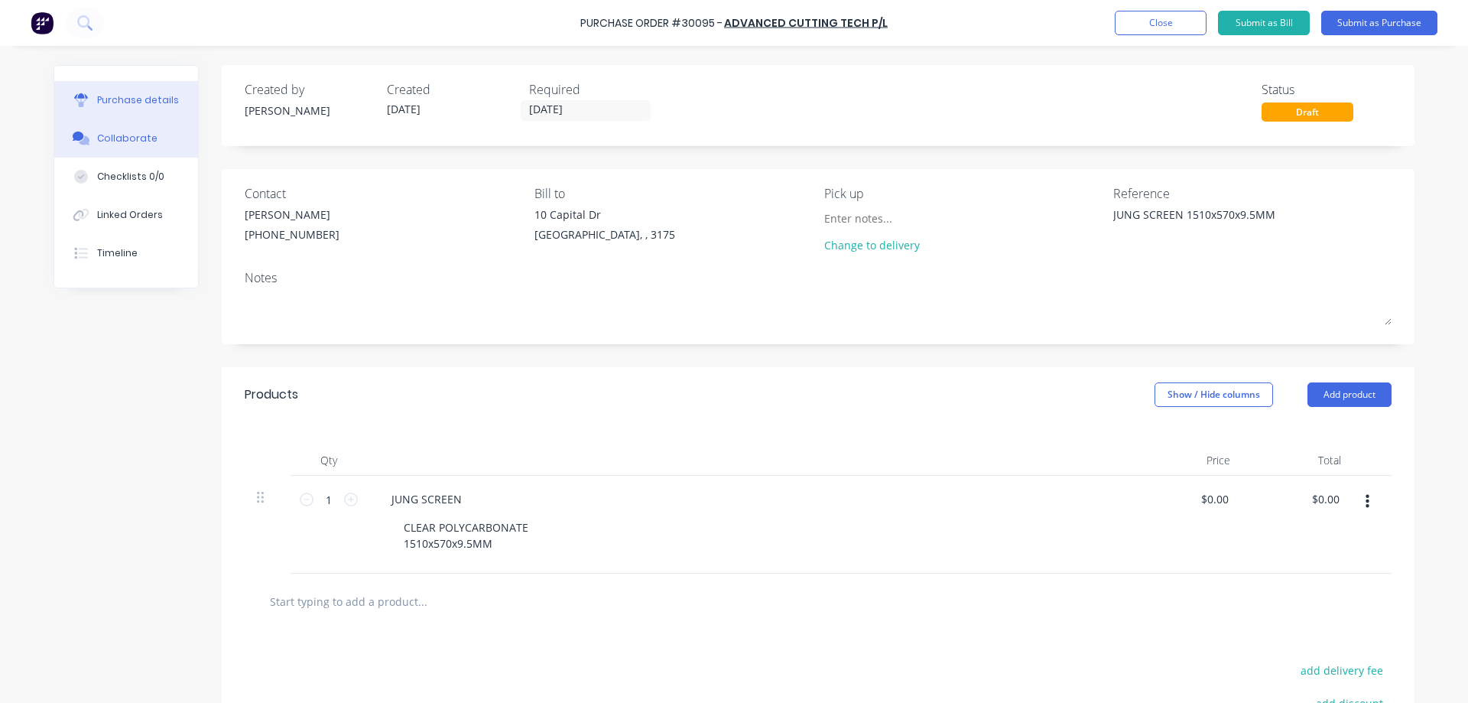
click at [131, 144] on div "Collaborate" at bounding box center [127, 139] width 60 height 14
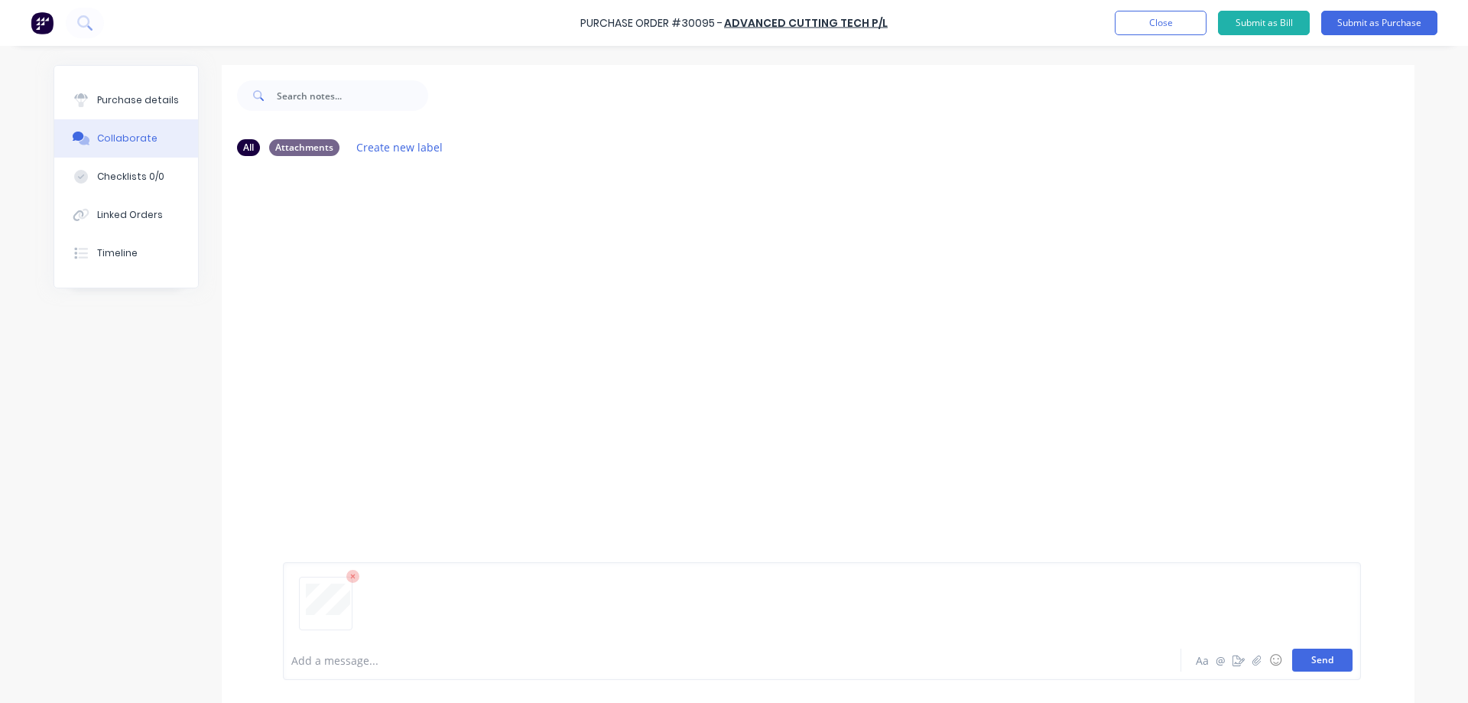
click at [1312, 661] on button "Send" at bounding box center [1322, 660] width 60 height 23
click at [1304, 662] on button "Send" at bounding box center [1322, 660] width 60 height 23
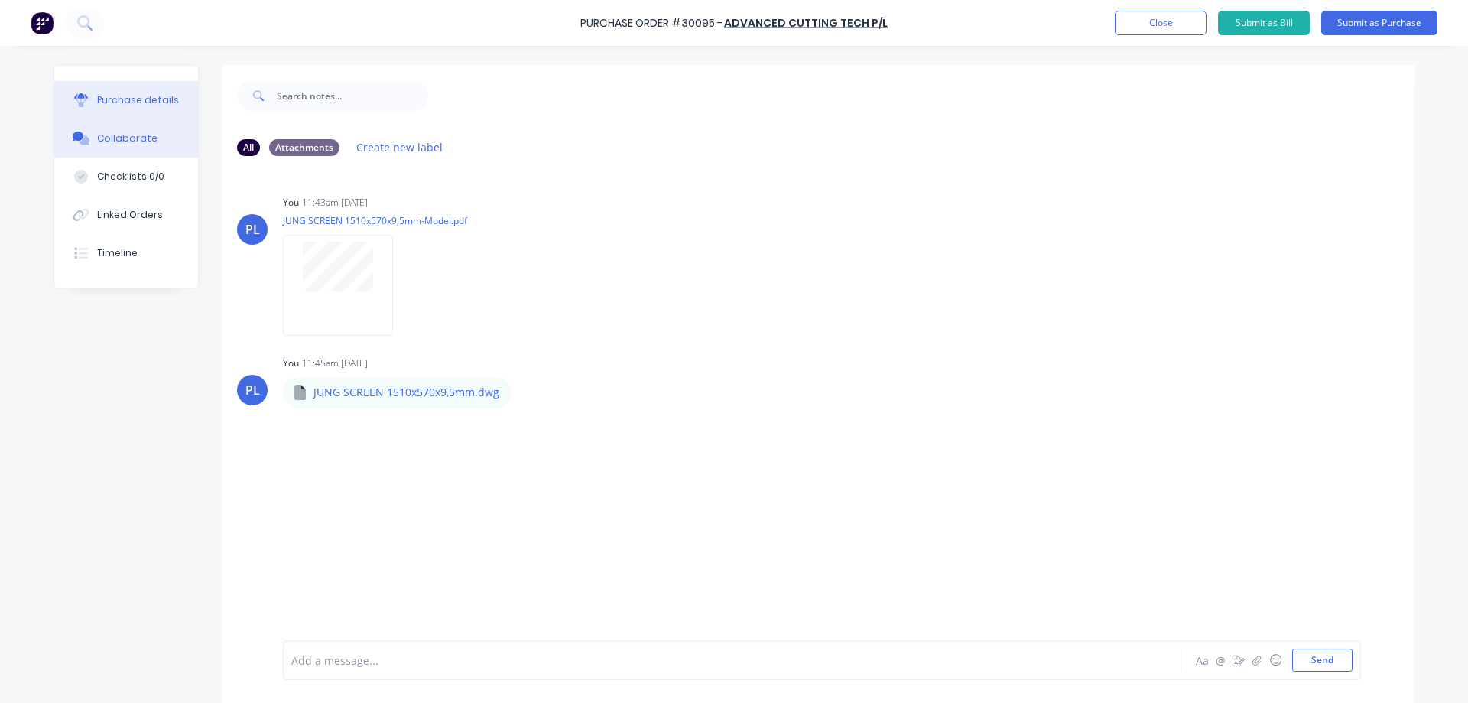
click at [114, 92] on button "Purchase details" at bounding box center [126, 100] width 144 height 38
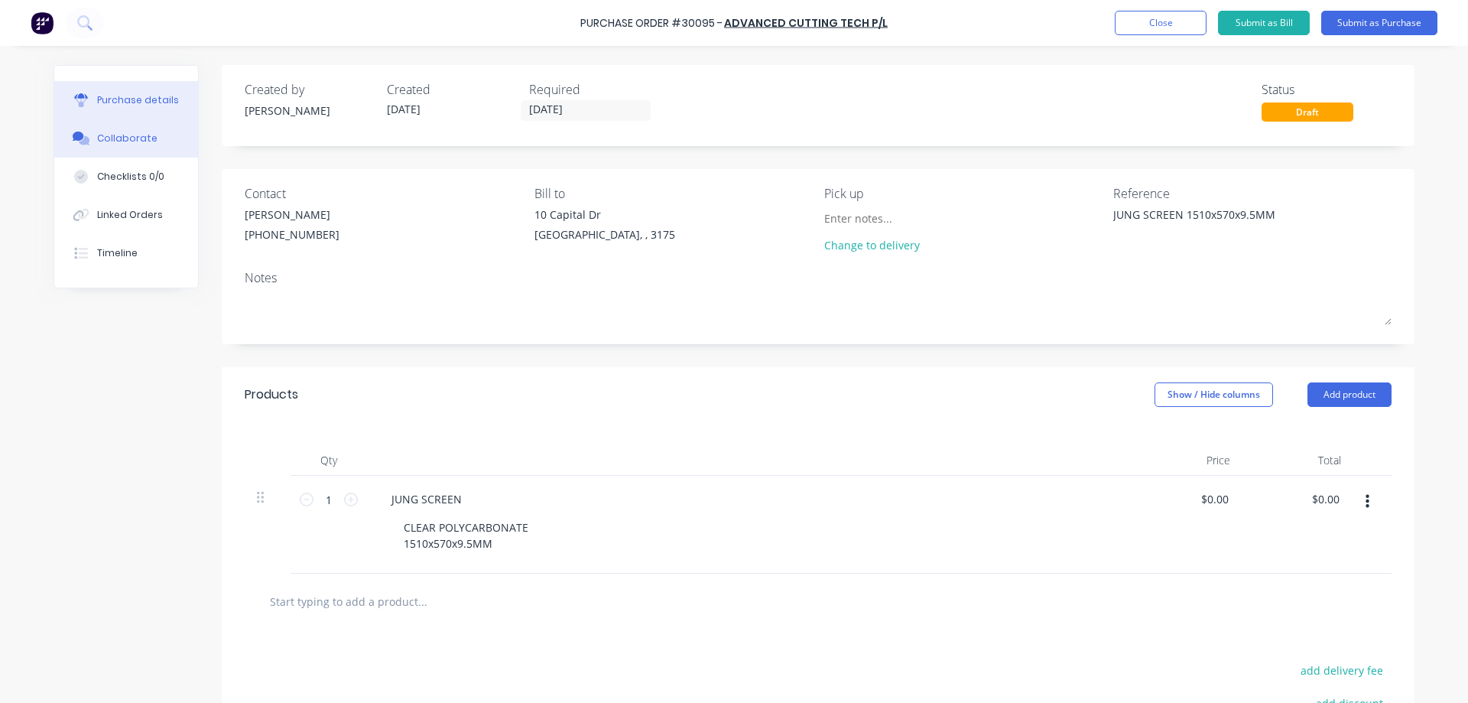
click at [138, 142] on div "Collaborate" at bounding box center [127, 139] width 60 height 14
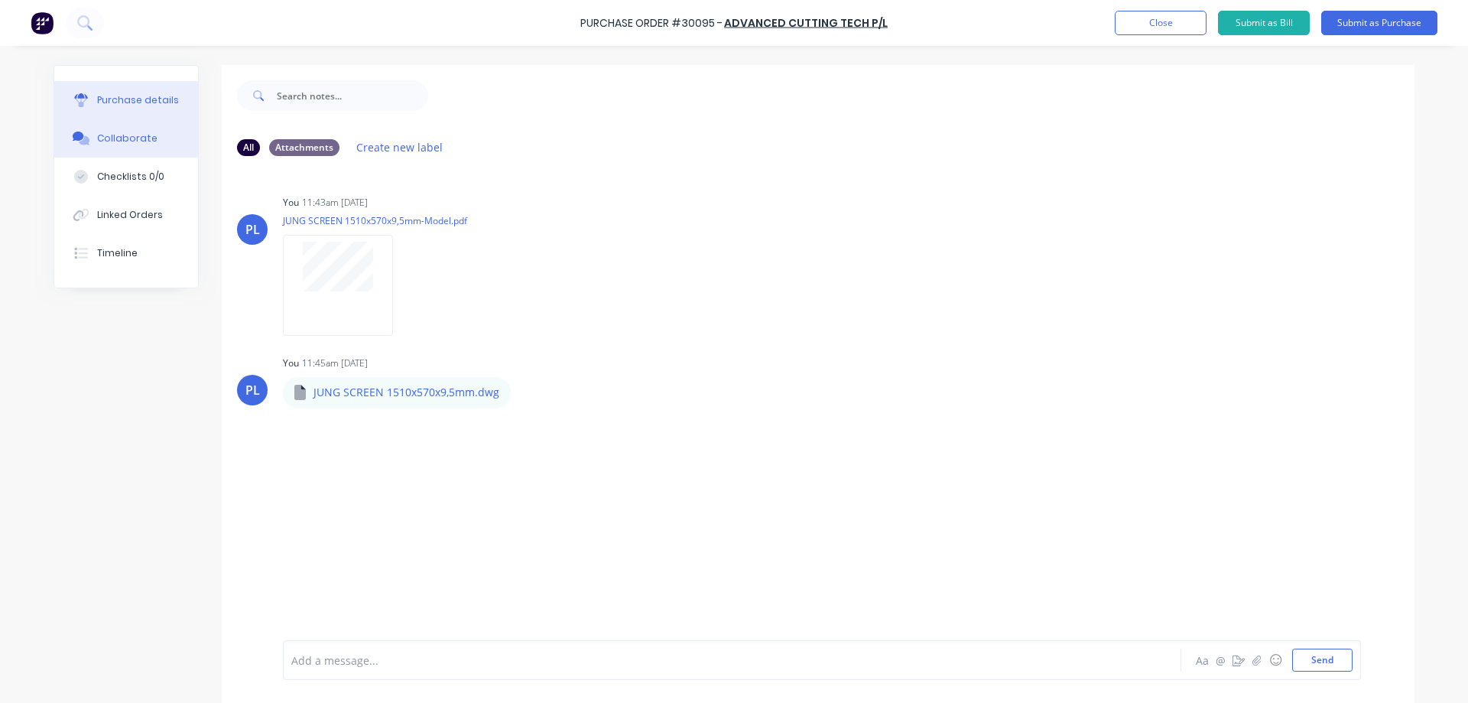
click at [137, 100] on div "Purchase details" at bounding box center [138, 100] width 82 height 14
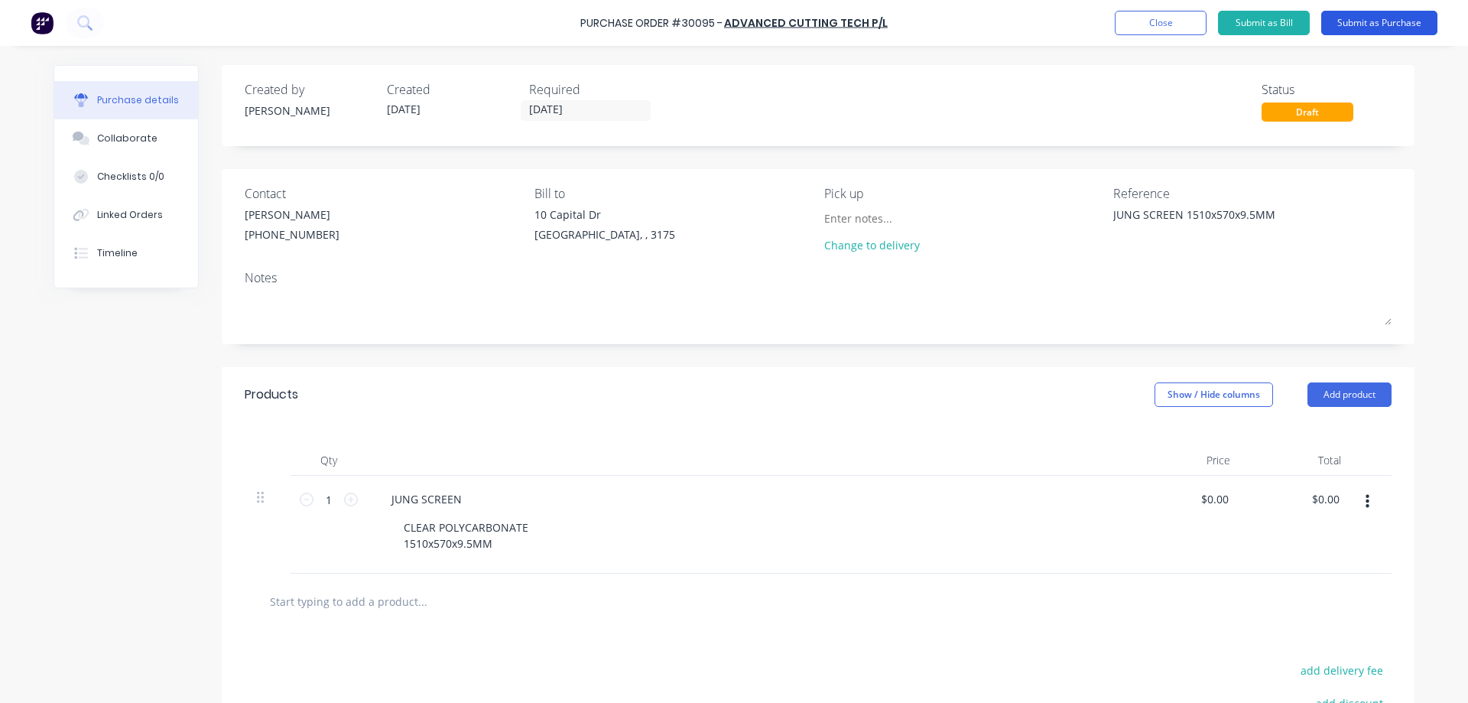
click at [1366, 22] on button "Submit as Purchase" at bounding box center [1379, 23] width 116 height 24
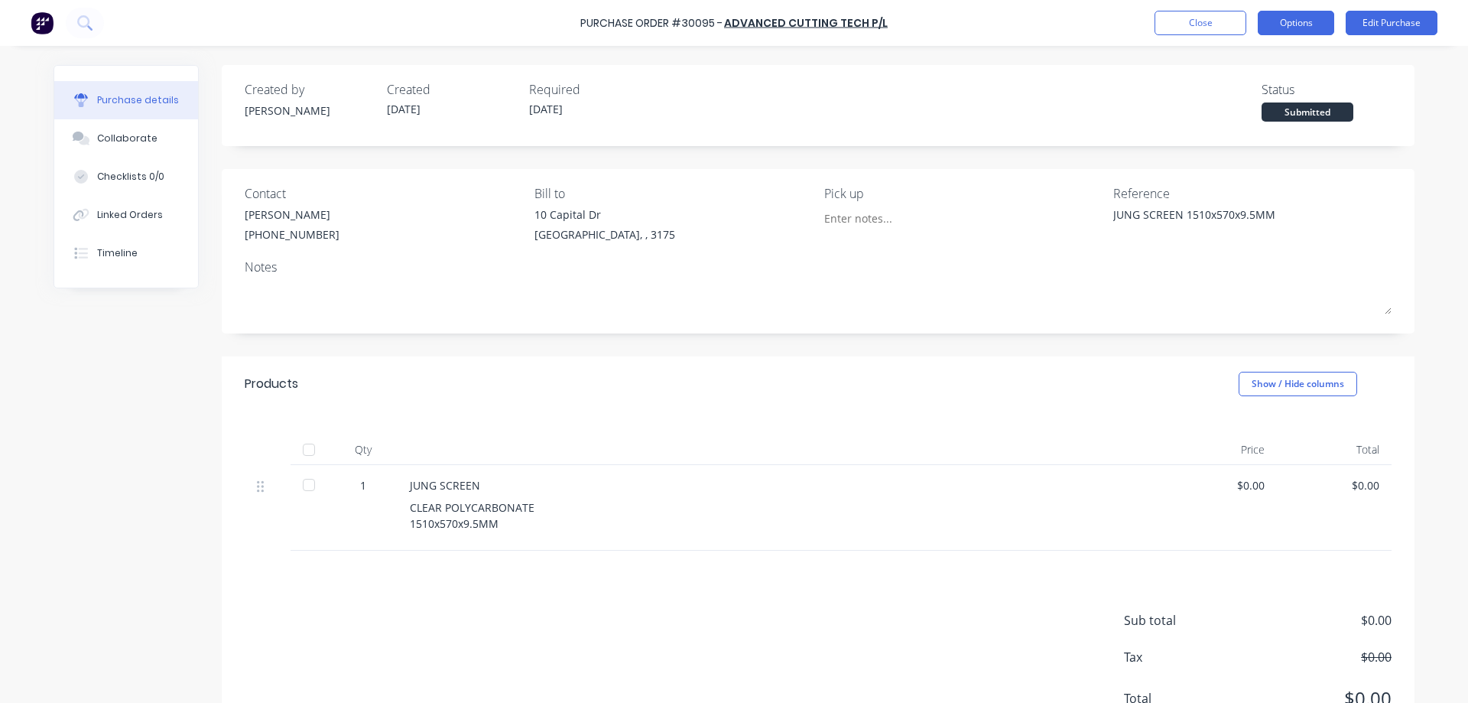
click at [1290, 28] on button "Options" at bounding box center [1296, 23] width 76 height 24
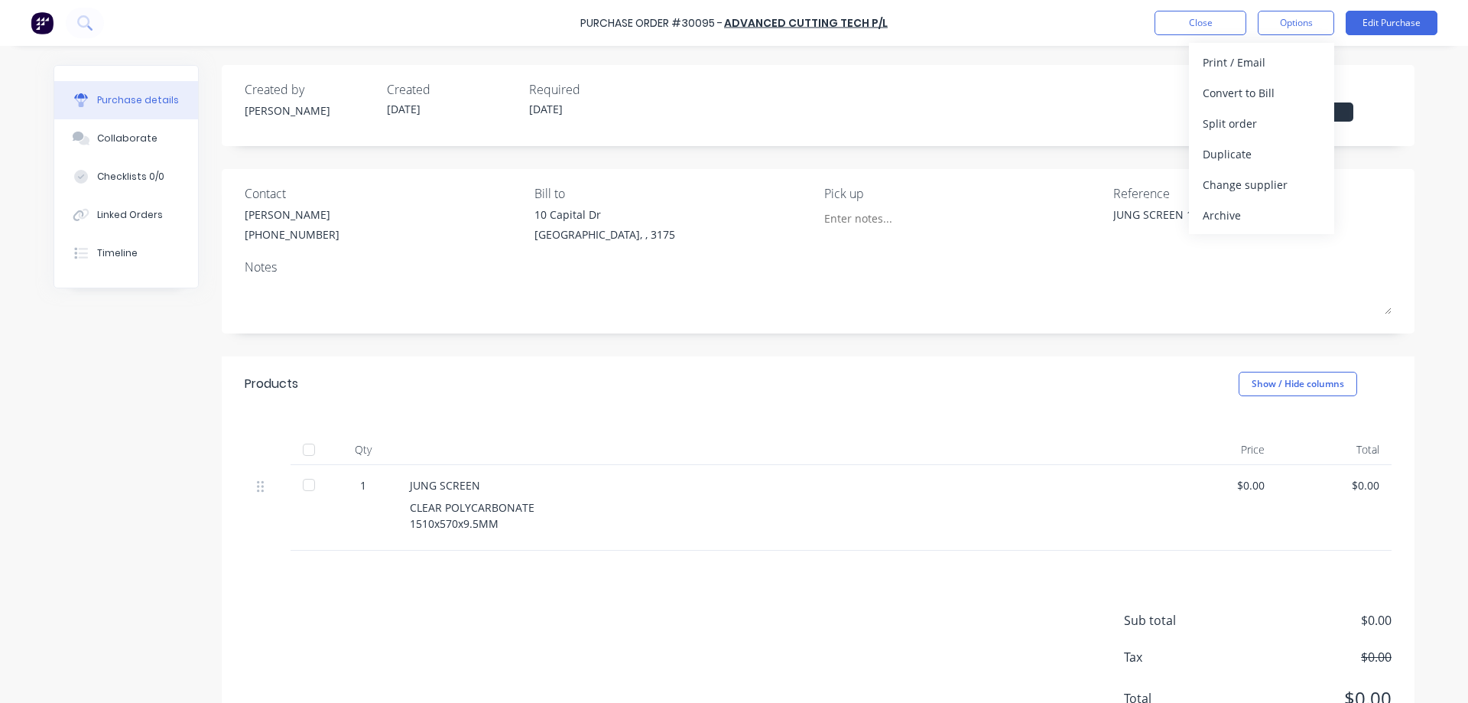
click at [170, 454] on div "Created by [PERSON_NAME] Created [DATE] Required [DATE] Status Submitted Contac…" at bounding box center [734, 409] width 1361 height 688
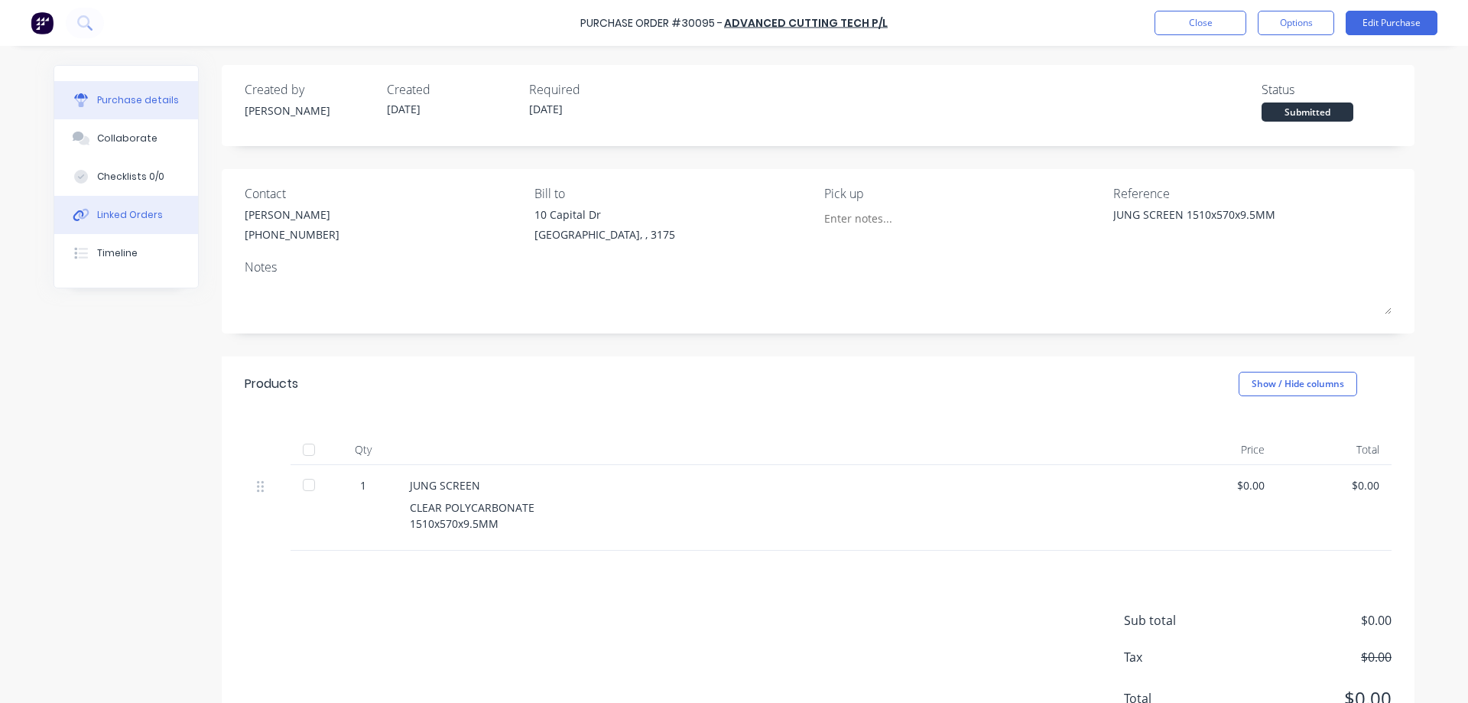
click at [133, 209] on div "Linked Orders" at bounding box center [130, 215] width 66 height 14
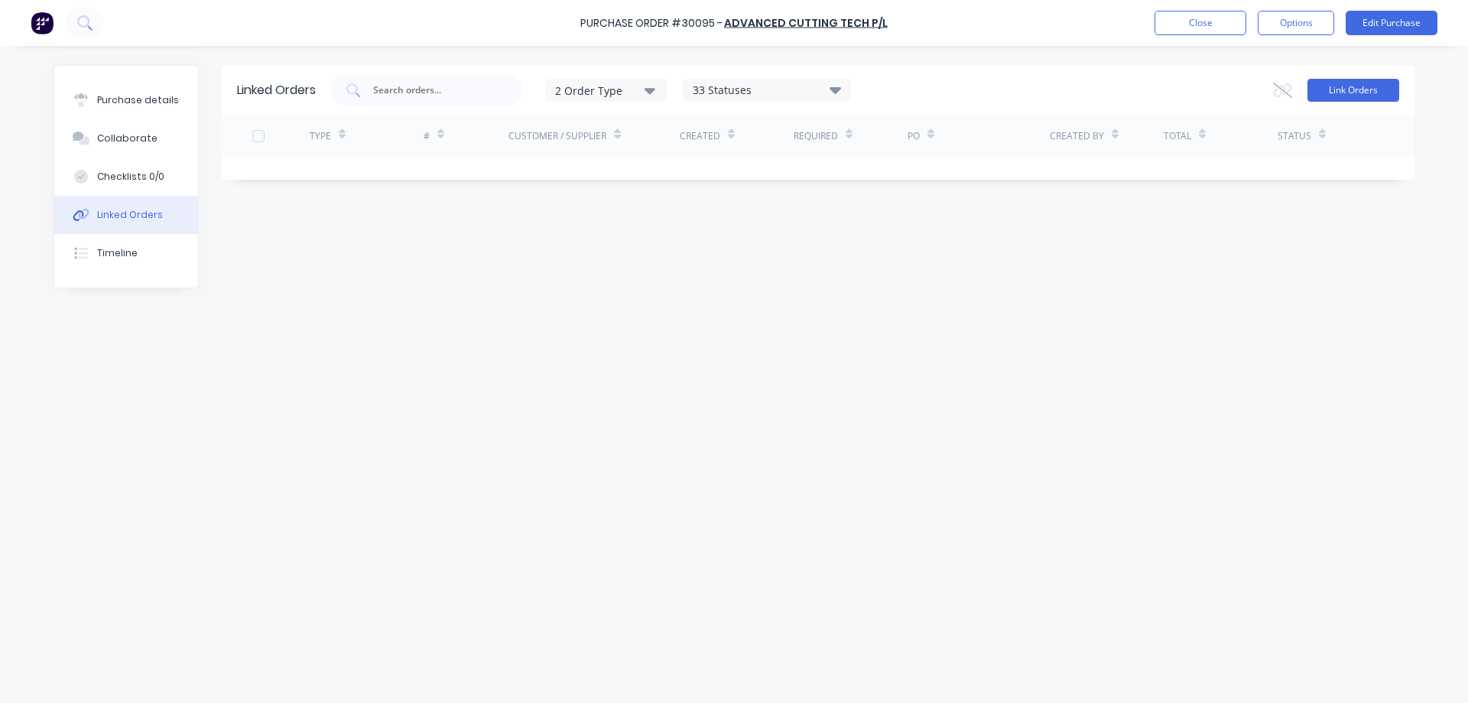
click at [1349, 89] on button "Link Orders" at bounding box center [1354, 90] width 92 height 23
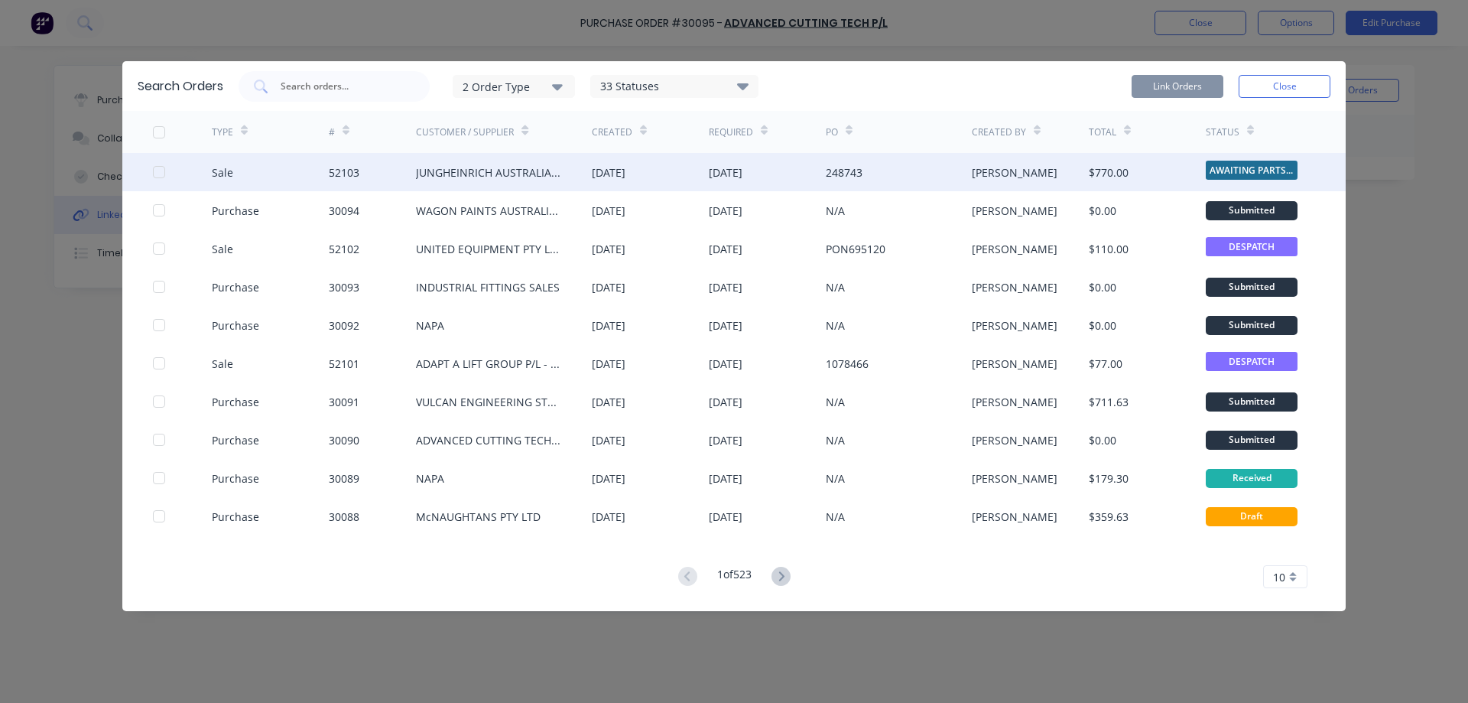
click at [157, 174] on div at bounding box center [159, 172] width 31 height 31
click at [1178, 86] on button "Link Orders" at bounding box center [1178, 86] width 92 height 23
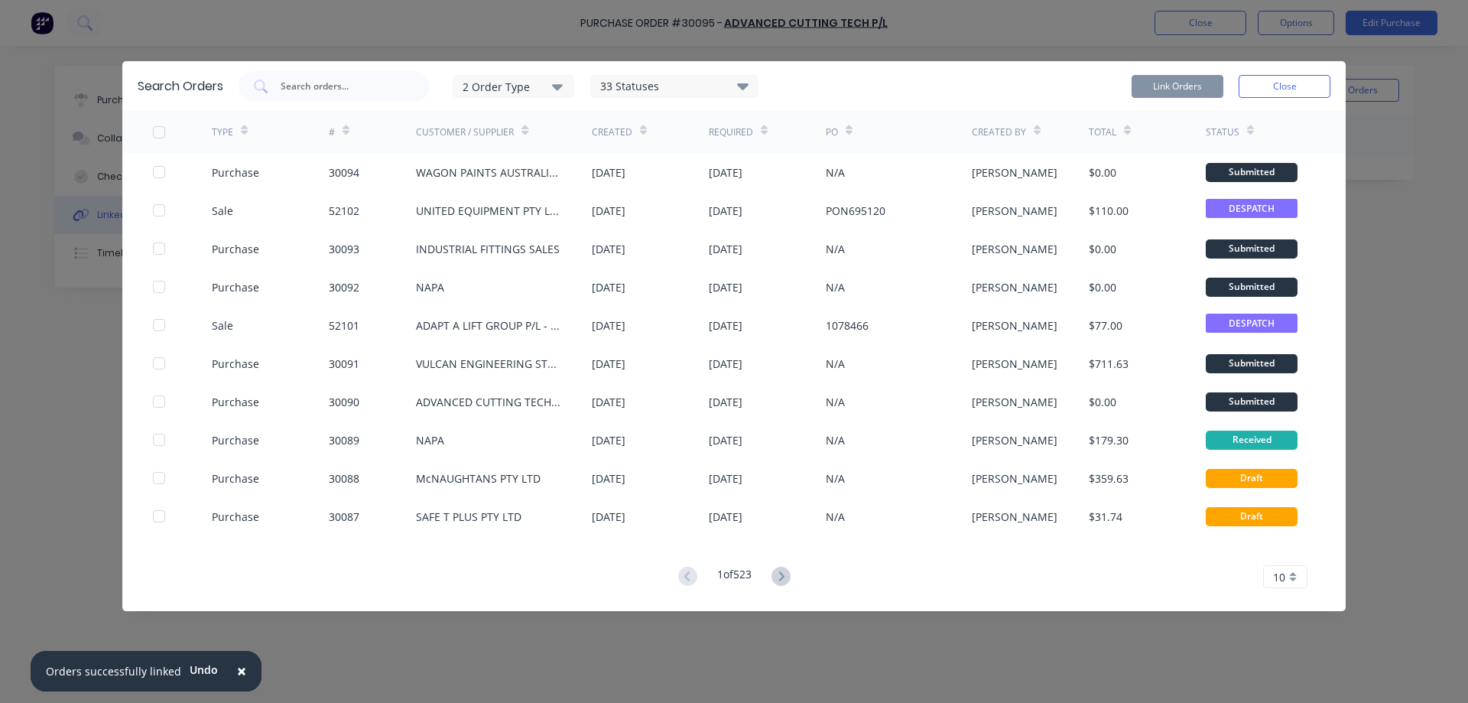
click at [1260, 89] on button "Close" at bounding box center [1285, 86] width 92 height 23
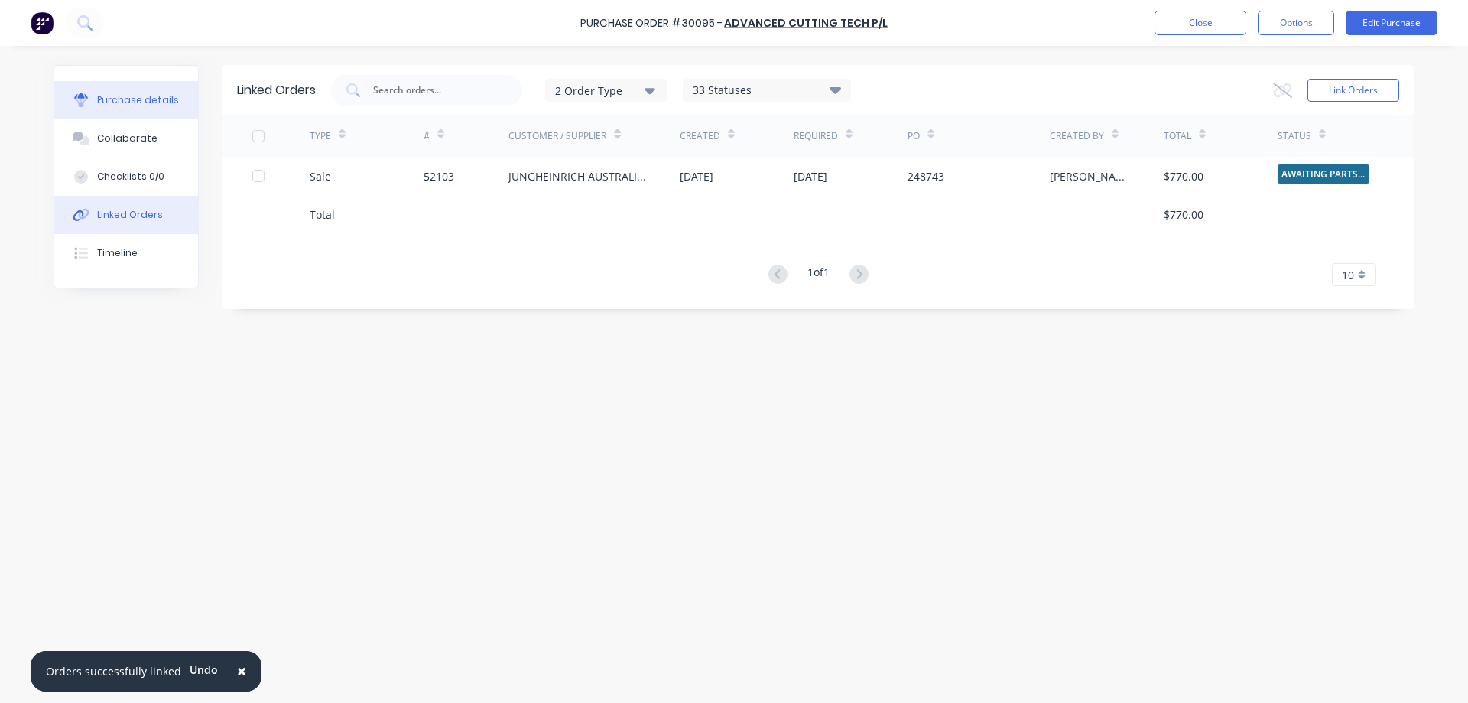
click at [137, 104] on div "Purchase details" at bounding box center [138, 100] width 82 height 14
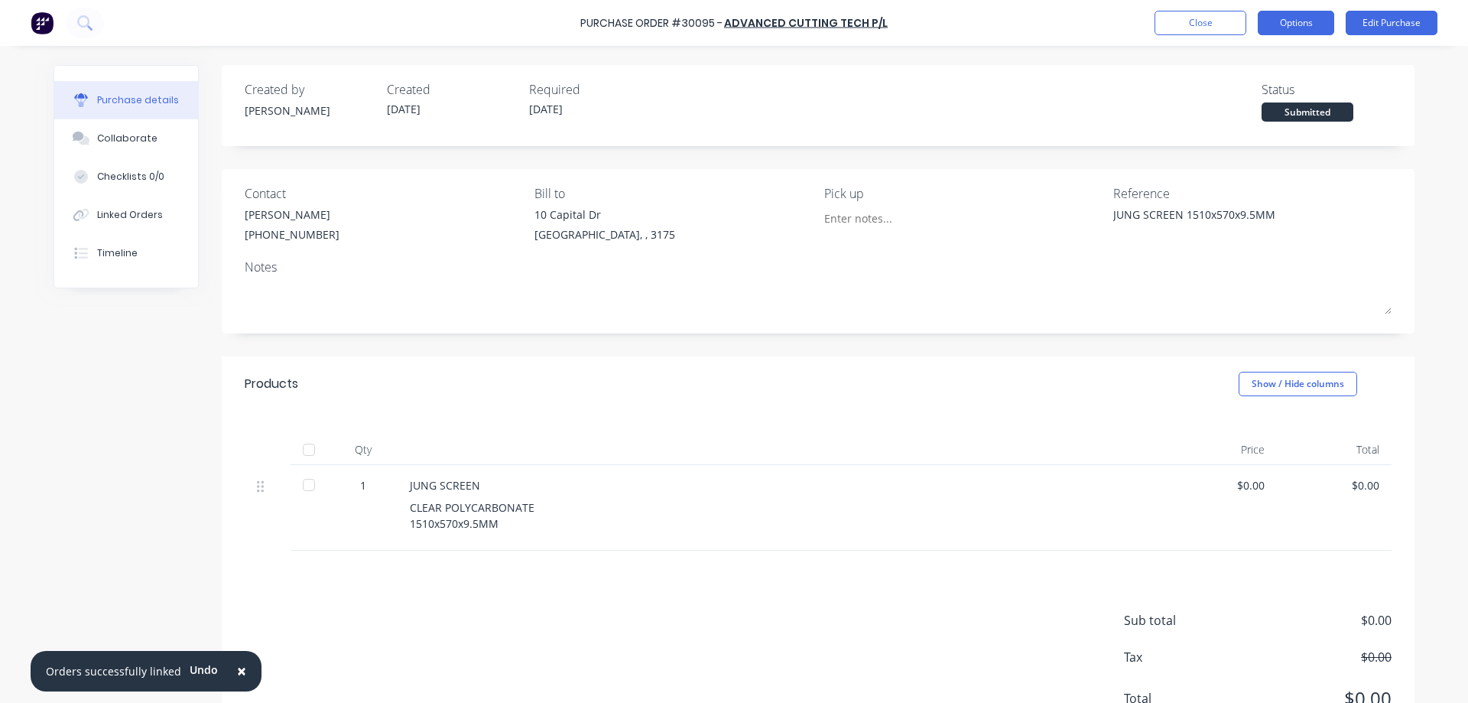
click at [1311, 24] on button "Options" at bounding box center [1296, 23] width 76 height 24
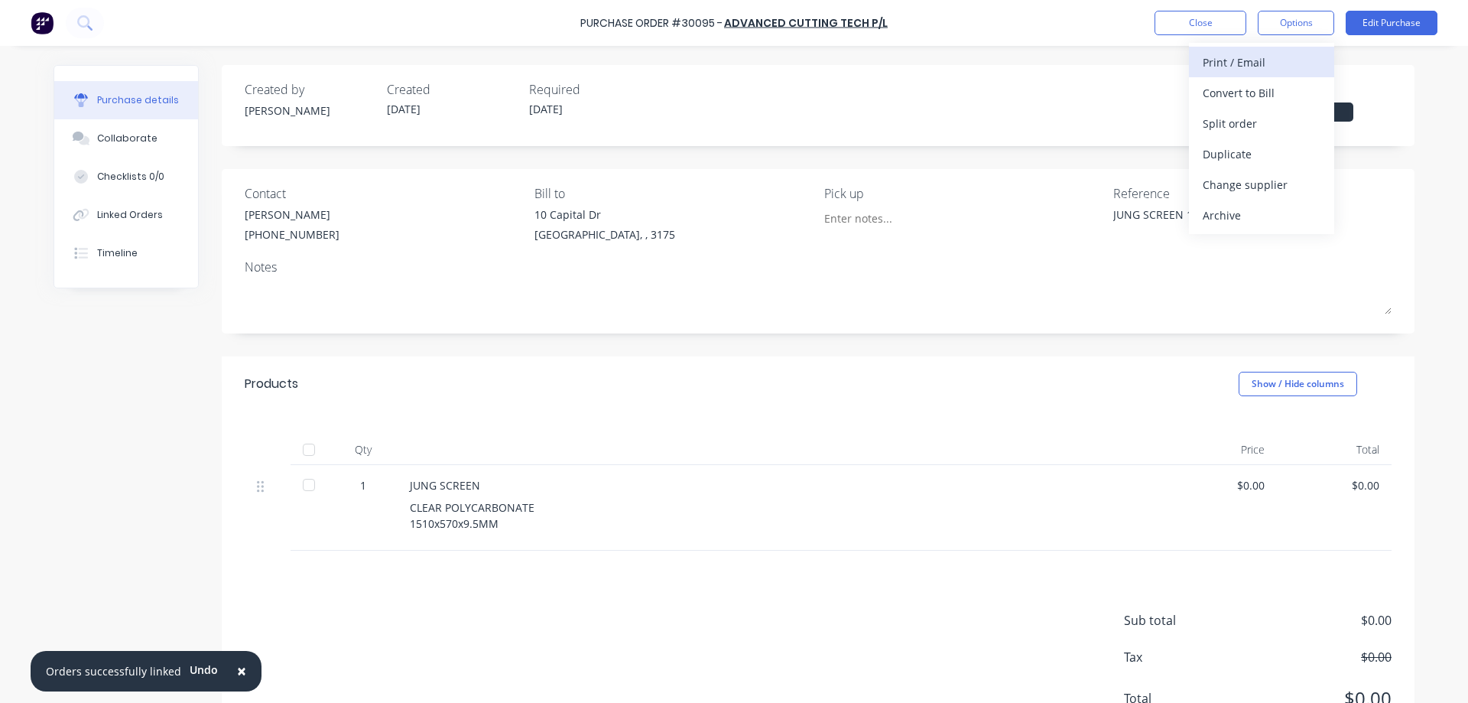
click at [1226, 63] on div "Print / Email" at bounding box center [1262, 62] width 118 height 22
click at [1224, 125] on div "Without pricing" at bounding box center [1262, 123] width 118 height 22
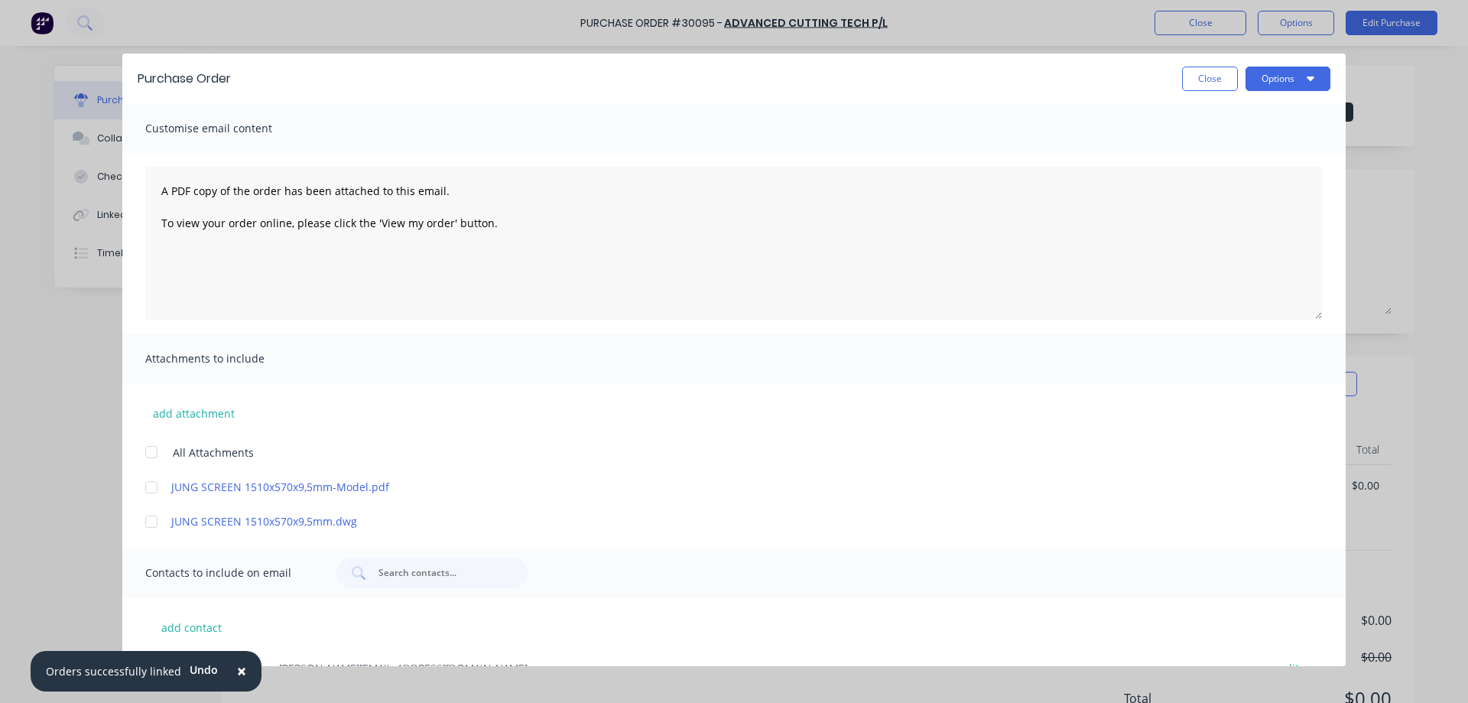
click at [151, 449] on div at bounding box center [151, 452] width 31 height 31
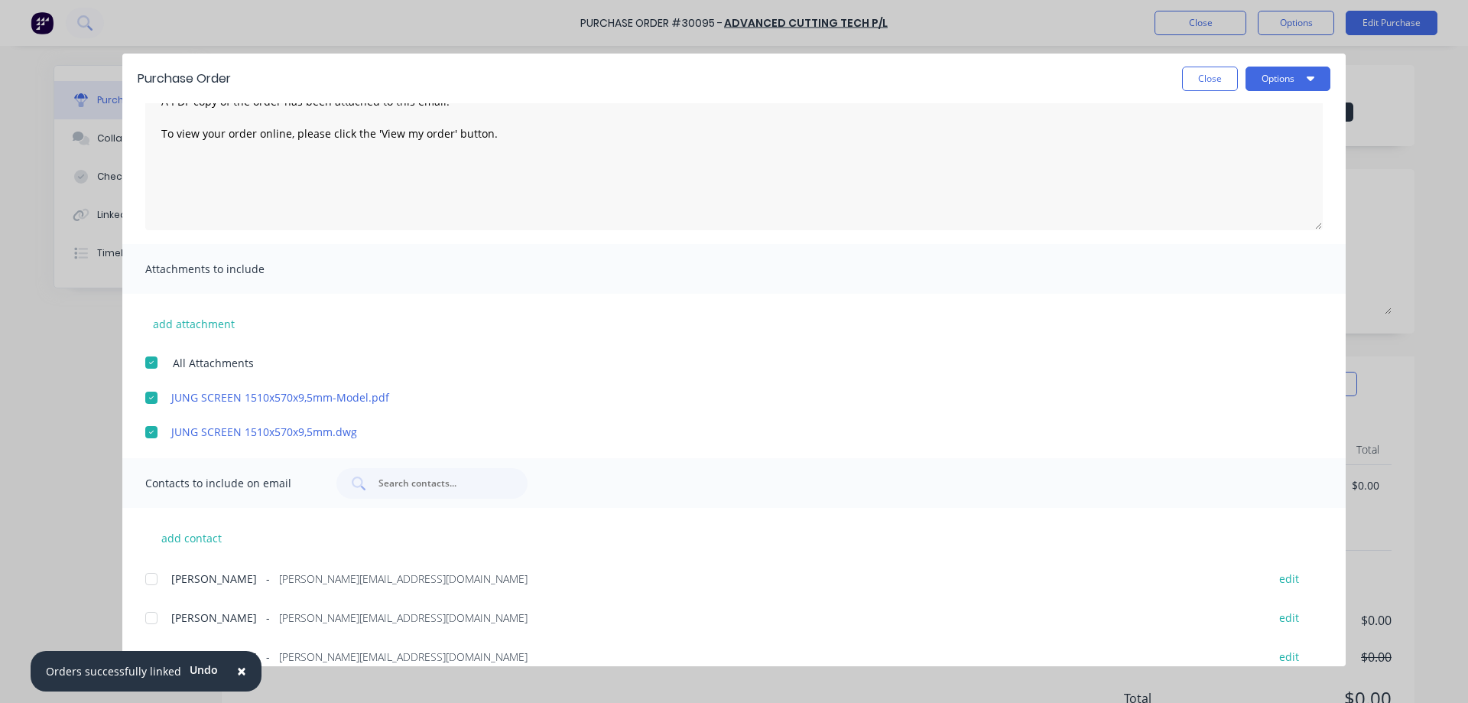
scroll to position [148, 0]
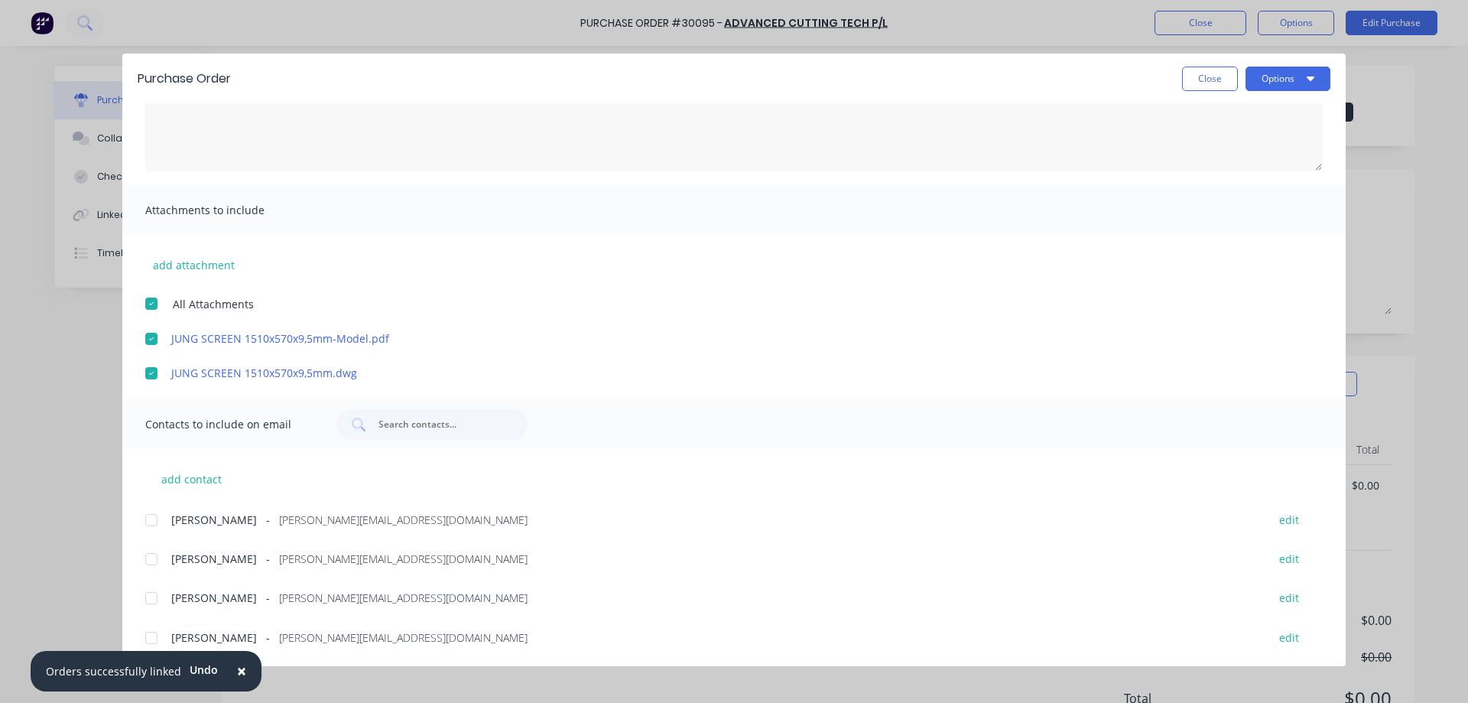
click at [148, 636] on div at bounding box center [151, 638] width 31 height 31
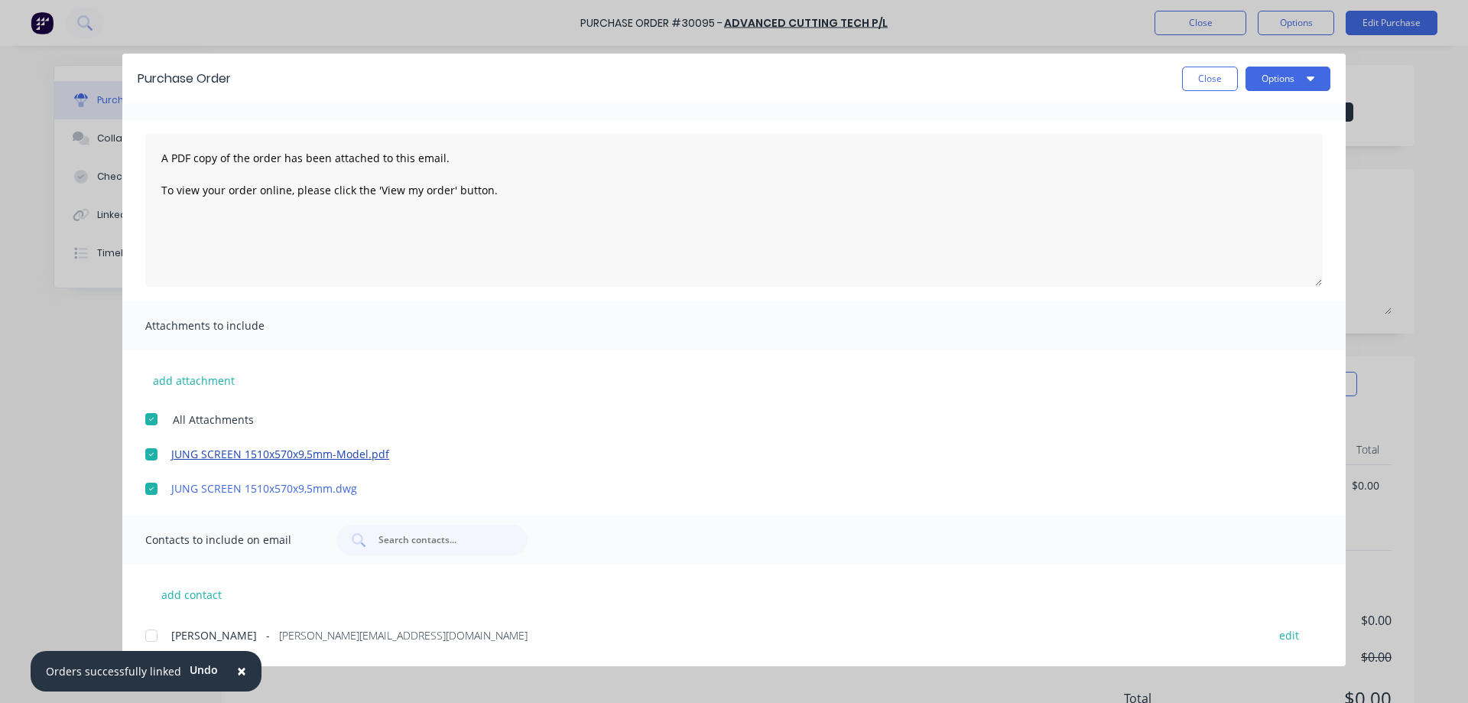
scroll to position [0, 0]
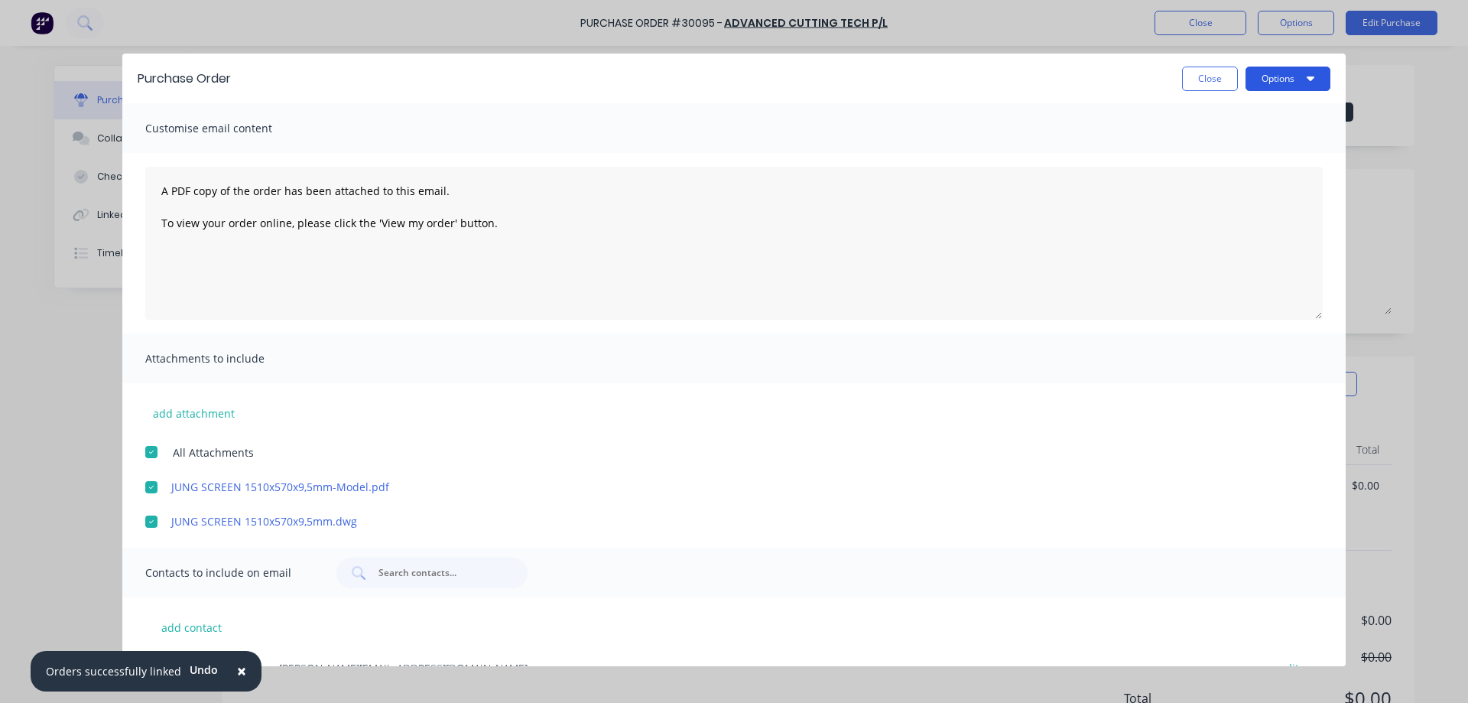
click at [1290, 77] on button "Options" at bounding box center [1288, 79] width 85 height 24
click at [1221, 180] on div "Email" at bounding box center [1258, 178] width 118 height 22
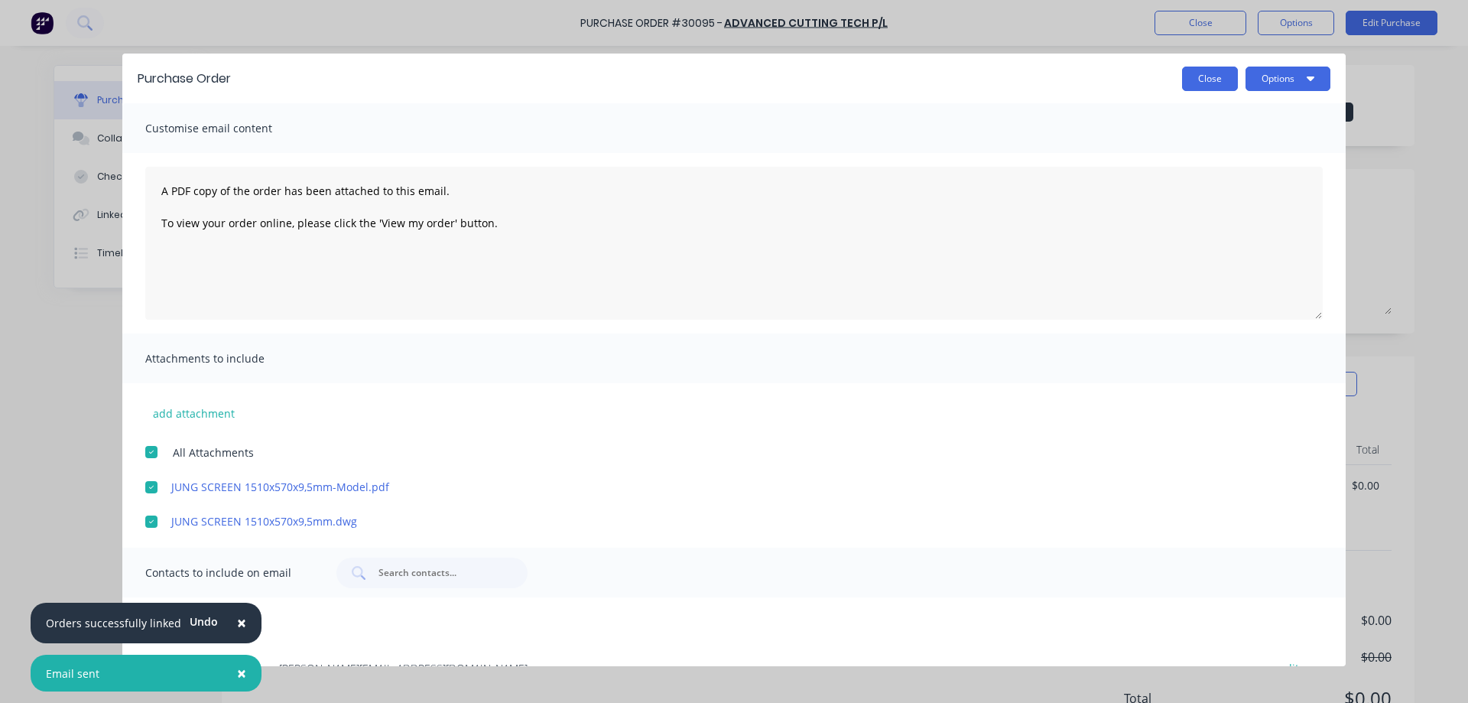
click at [1211, 73] on button "Close" at bounding box center [1210, 79] width 56 height 24
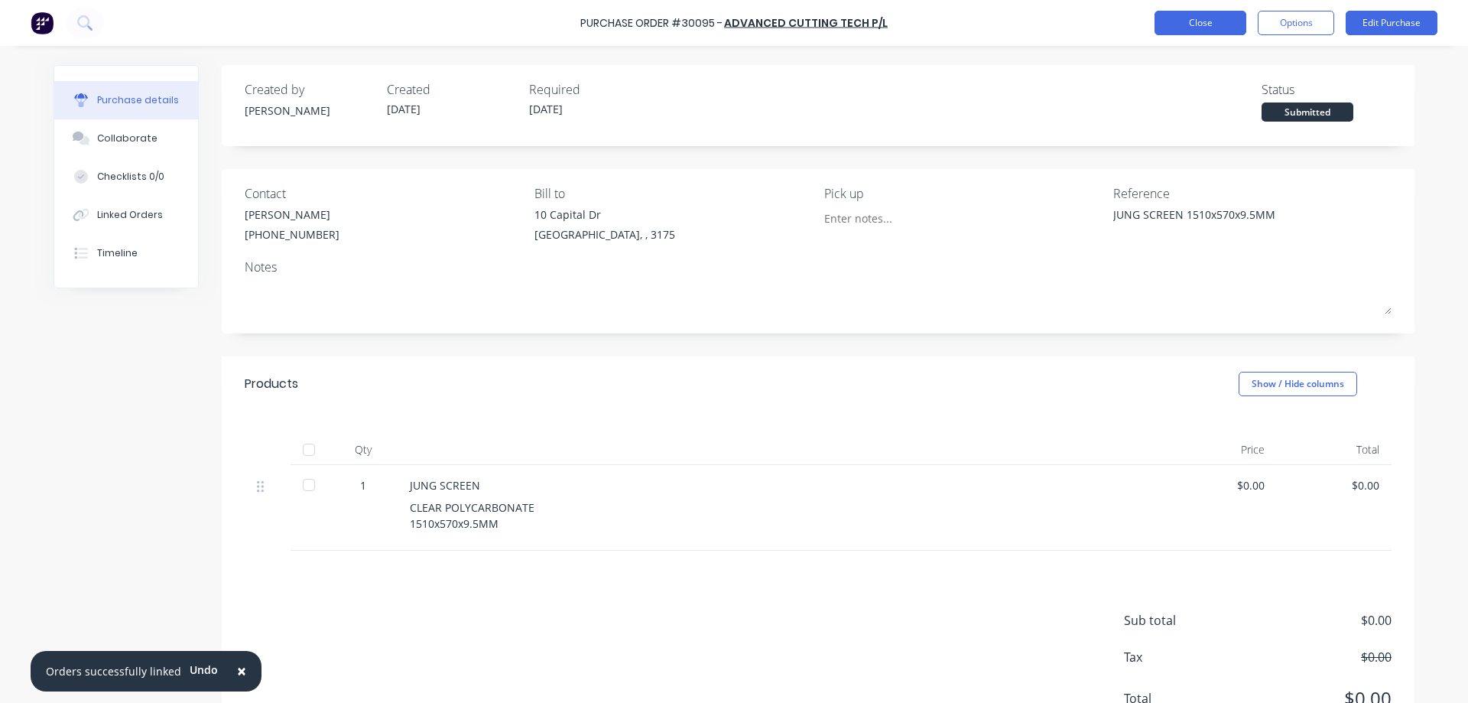
type textarea "x"
click at [1213, 22] on button "Close" at bounding box center [1201, 23] width 92 height 24
